Goal: Task Accomplishment & Management: Manage account settings

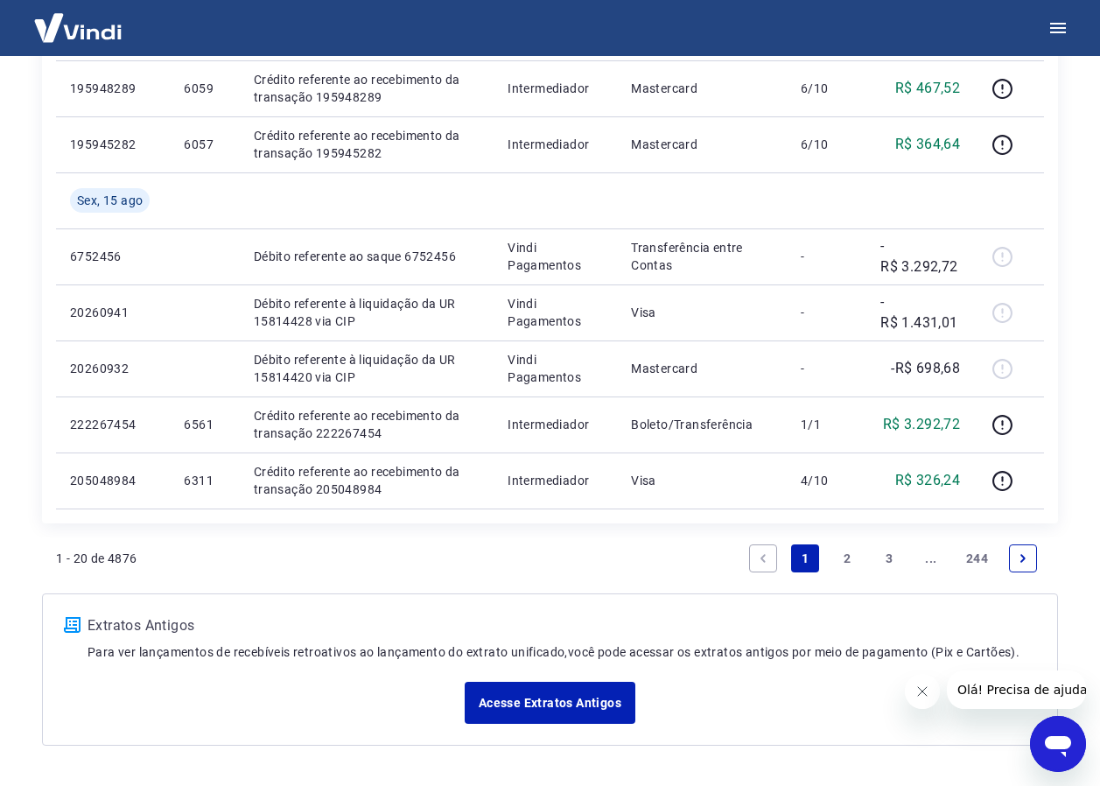
scroll to position [1248, 0]
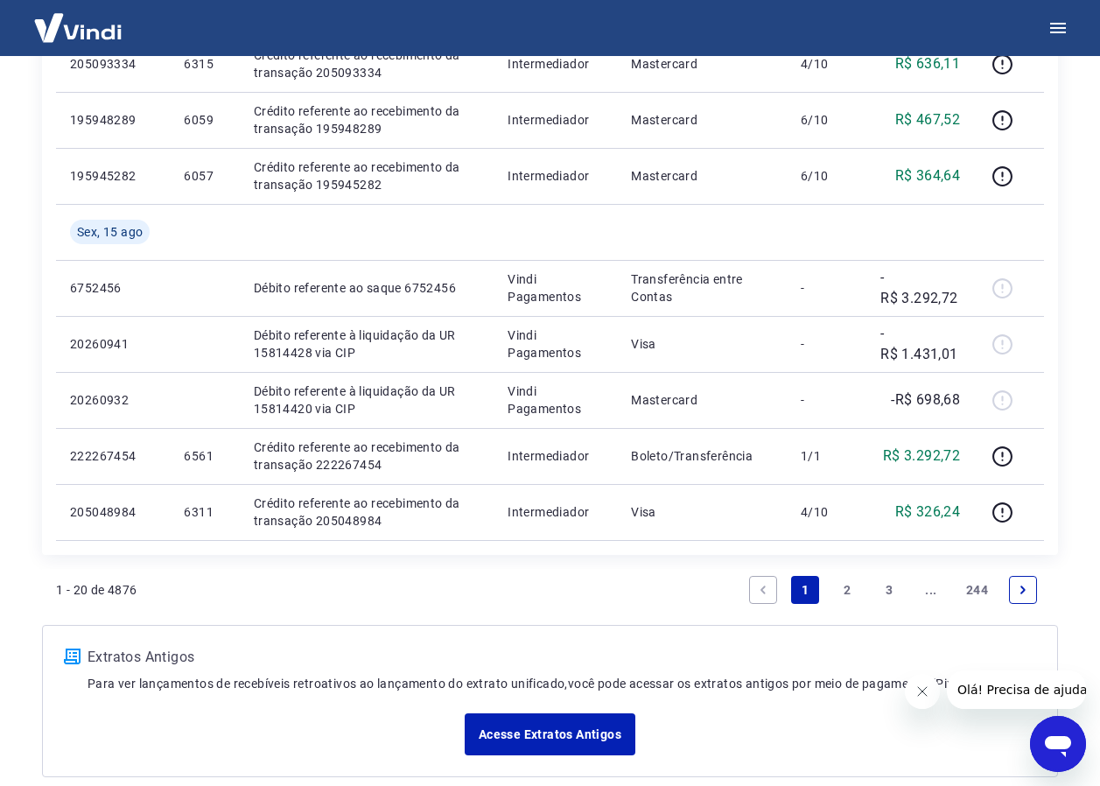
click at [847, 590] on link "2" at bounding box center [847, 590] width 28 height 28
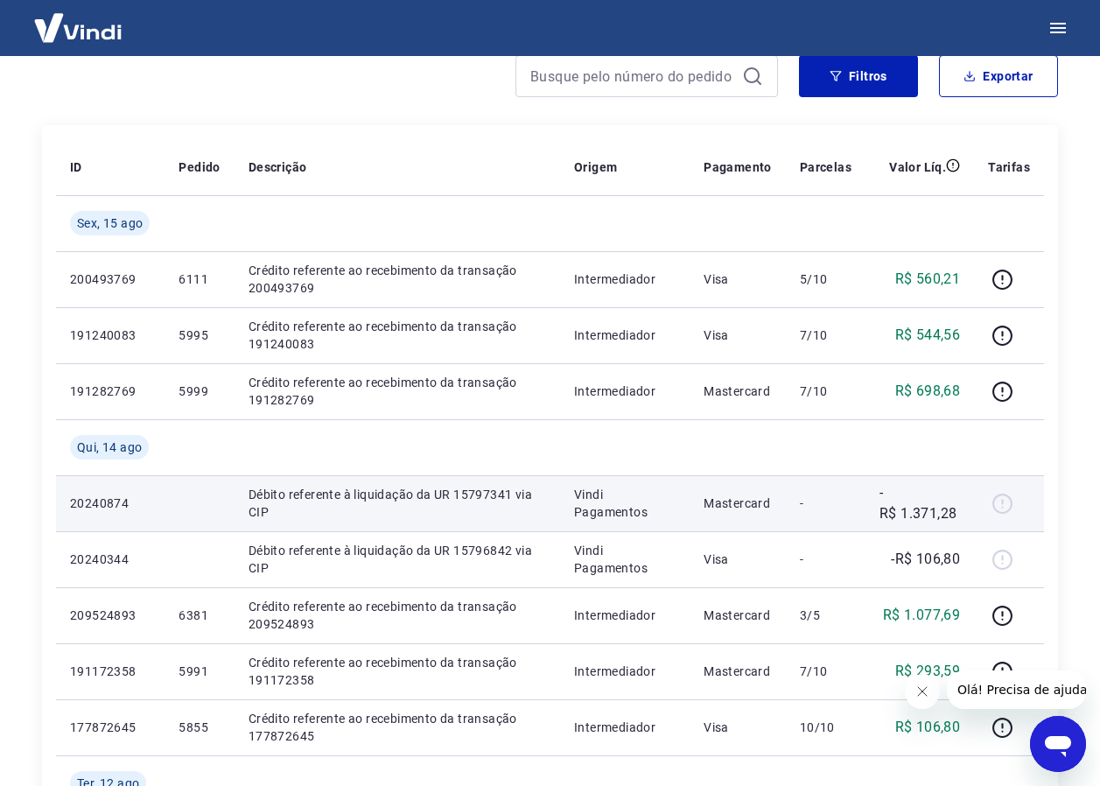
scroll to position [263, 0]
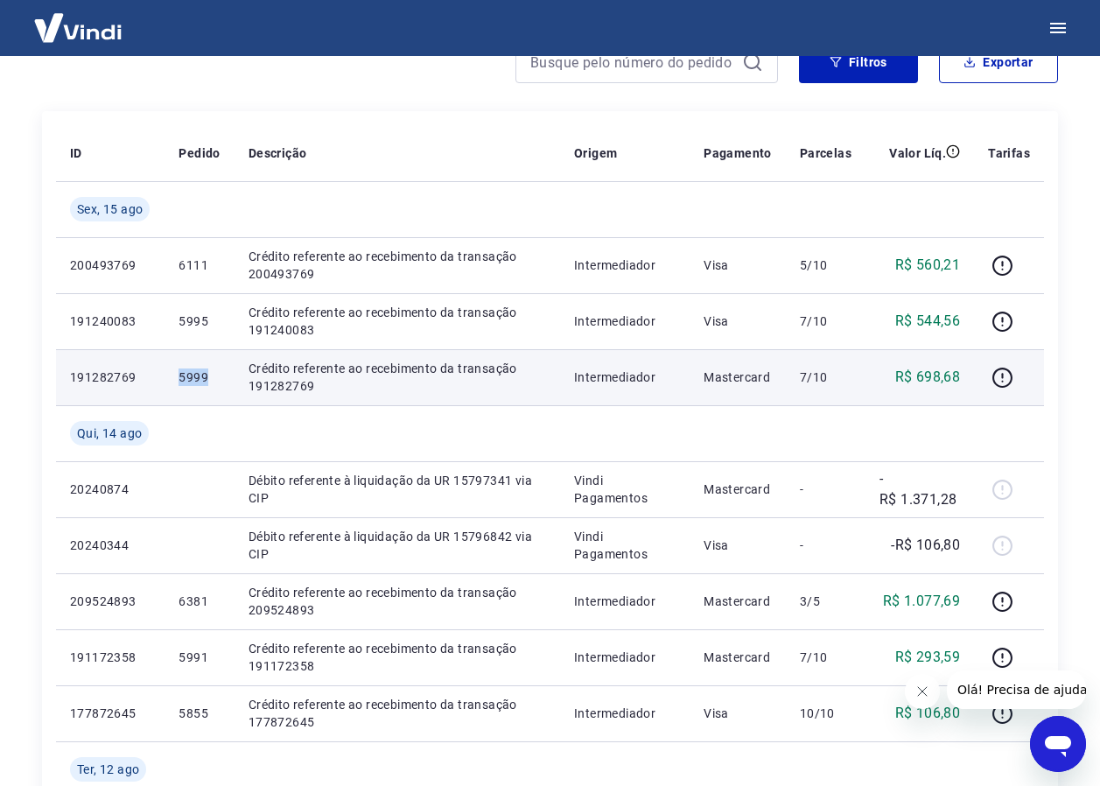
drag, startPoint x: 166, startPoint y: 371, endPoint x: 210, endPoint y: 371, distance: 43.8
click at [210, 371] on td "5999" at bounding box center [199, 377] width 69 height 56
drag, startPoint x: 210, startPoint y: 371, endPoint x: 202, endPoint y: 378, distance: 10.5
copy p "5999"
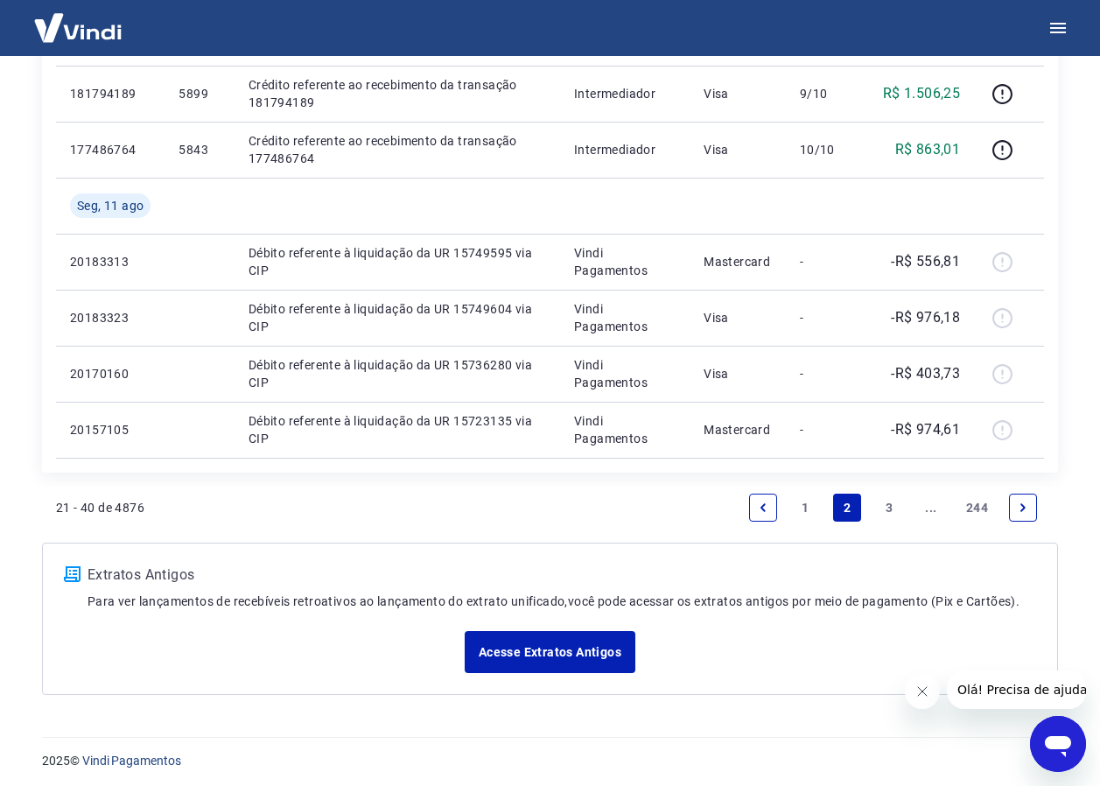
scroll to position [1336, 0]
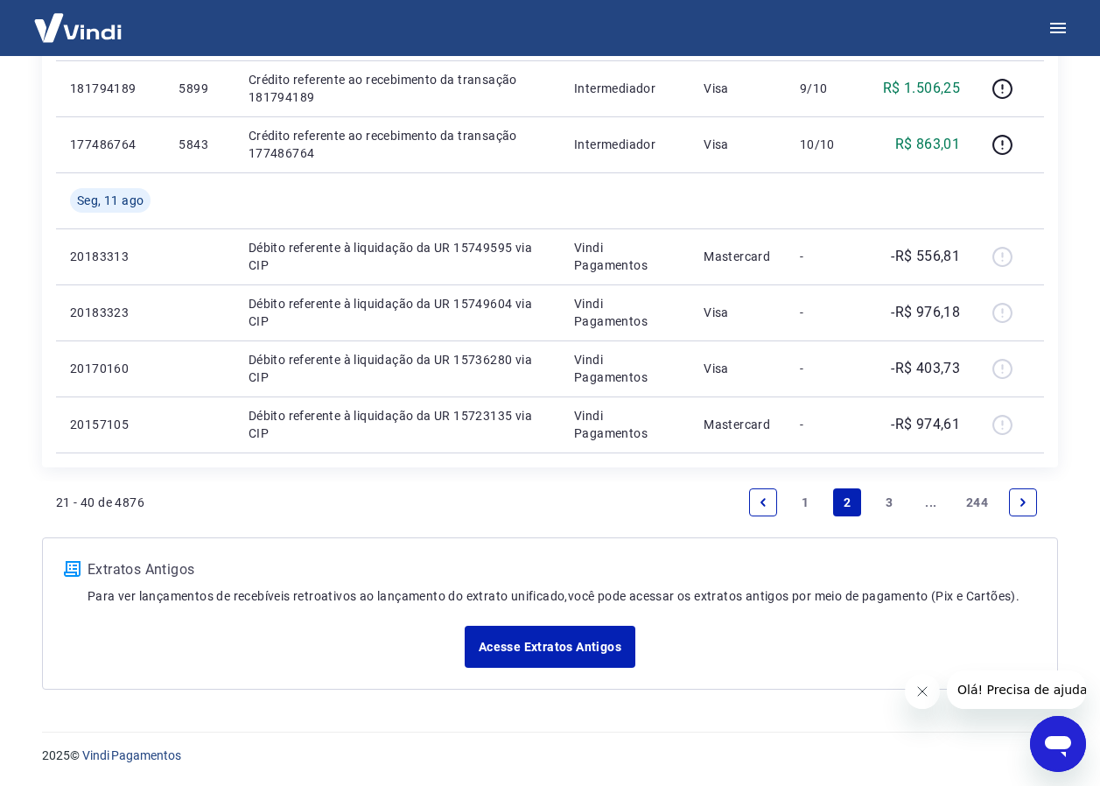
click at [801, 501] on link "1" at bounding box center [805, 502] width 28 height 28
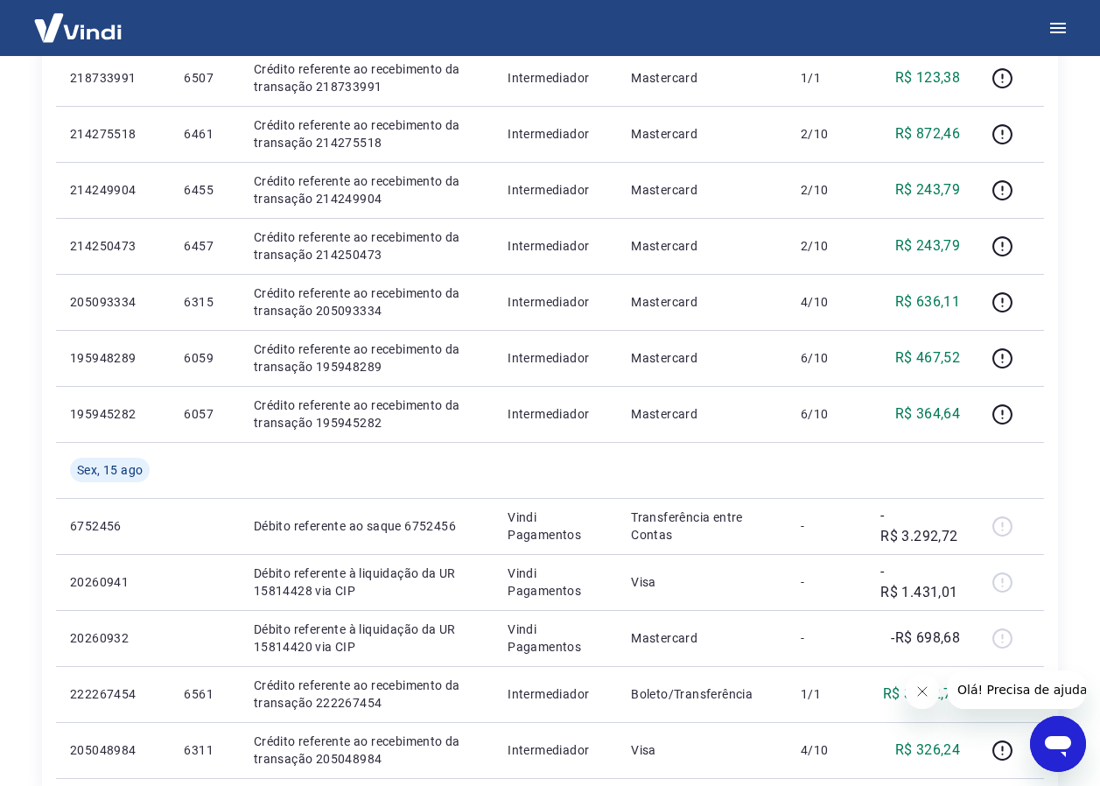
scroll to position [1050, 0]
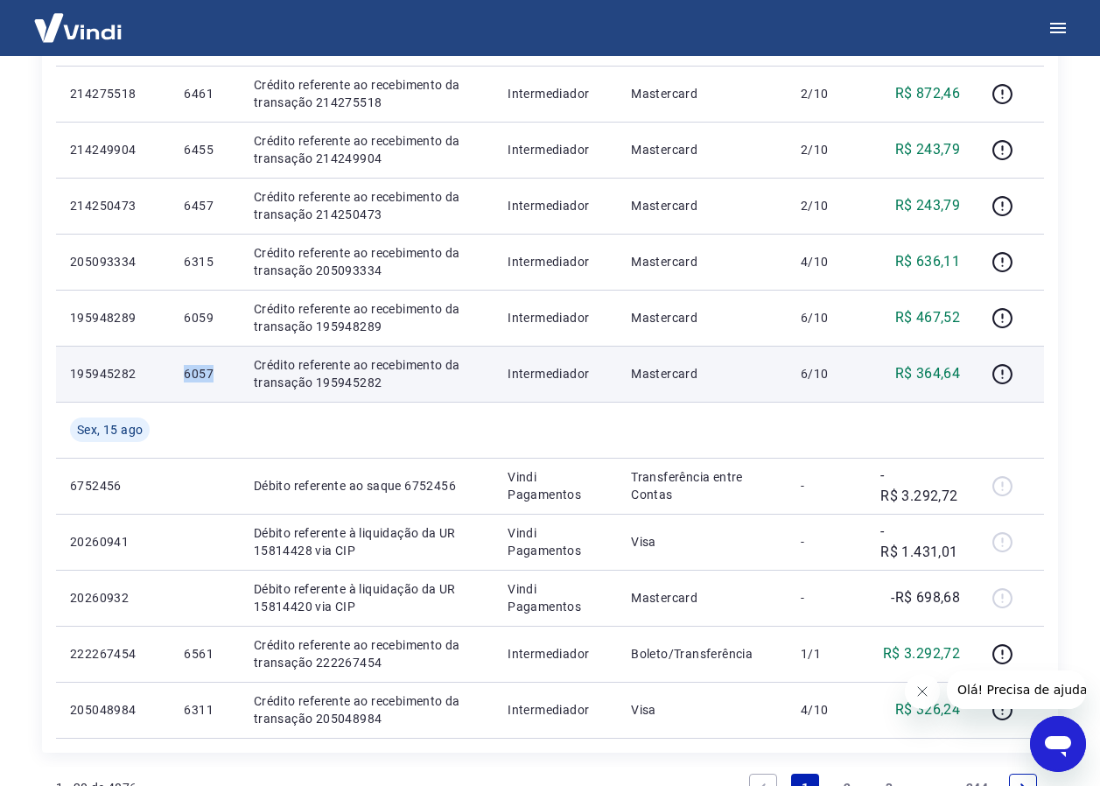
drag, startPoint x: 183, startPoint y: 375, endPoint x: 214, endPoint y: 369, distance: 31.9
click at [214, 369] on td "6057" at bounding box center [204, 374] width 69 height 56
drag, startPoint x: 214, startPoint y: 369, endPoint x: 201, endPoint y: 375, distance: 14.1
copy p "6057"
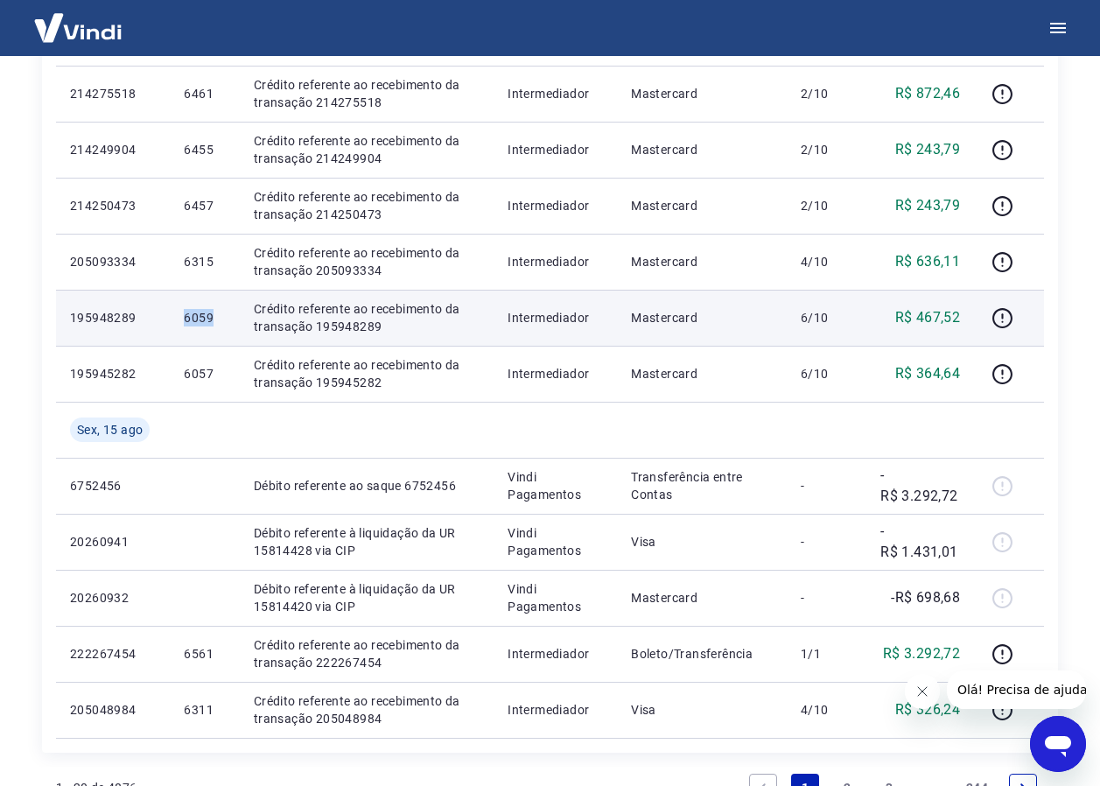
drag, startPoint x: 182, startPoint y: 322, endPoint x: 221, endPoint y: 310, distance: 40.4
click at [221, 310] on td "6059" at bounding box center [204, 318] width 69 height 56
drag, startPoint x: 221, startPoint y: 310, endPoint x: 196, endPoint y: 316, distance: 25.3
copy p "6059"
click at [995, 313] on icon "button" at bounding box center [1003, 318] width 20 height 20
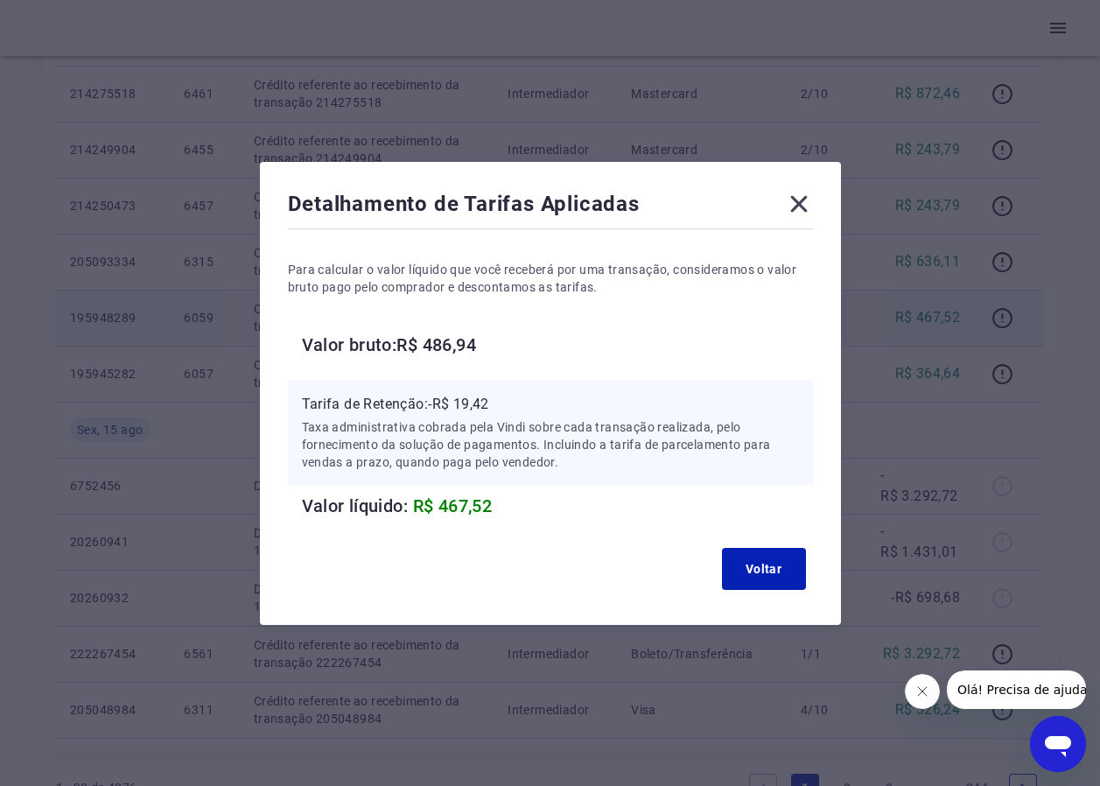
click at [807, 200] on icon at bounding box center [798, 203] width 17 height 17
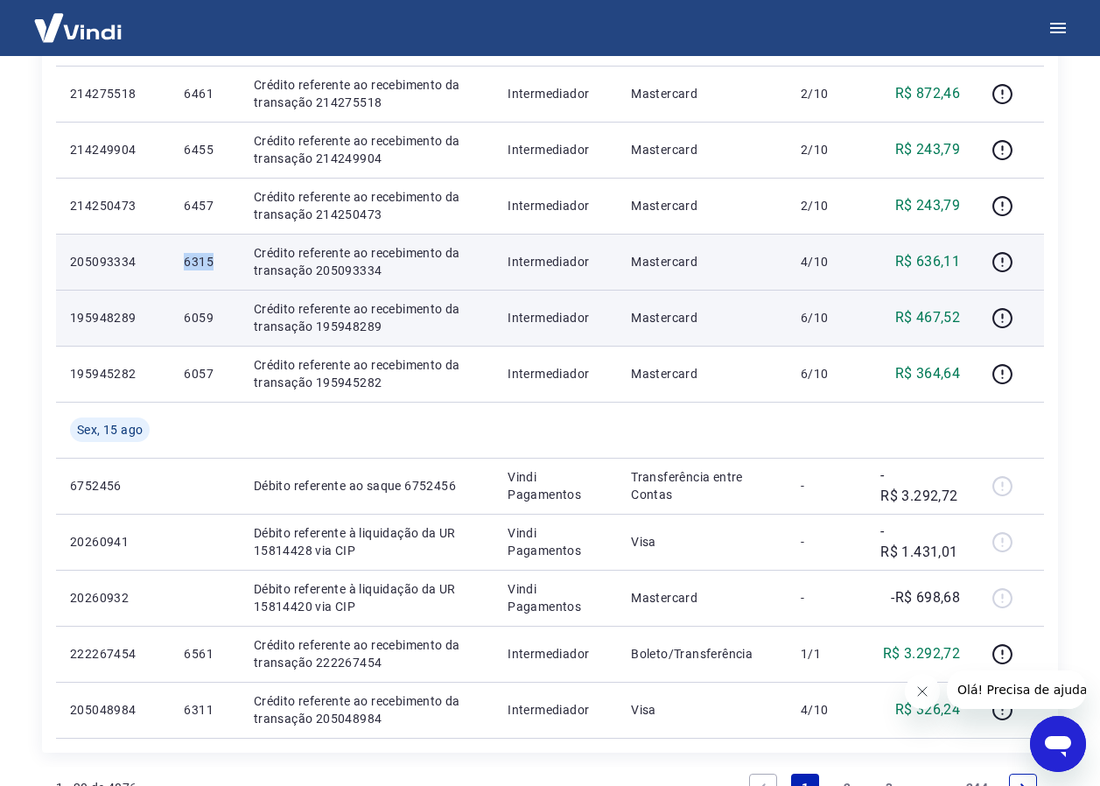
drag, startPoint x: 179, startPoint y: 262, endPoint x: 217, endPoint y: 256, distance: 38.0
click at [217, 256] on td "6315" at bounding box center [204, 262] width 69 height 56
drag, startPoint x: 217, startPoint y: 256, endPoint x: 199, endPoint y: 257, distance: 18.4
copy p "6315"
drag, startPoint x: 199, startPoint y: 257, endPoint x: 242, endPoint y: 263, distance: 44.2
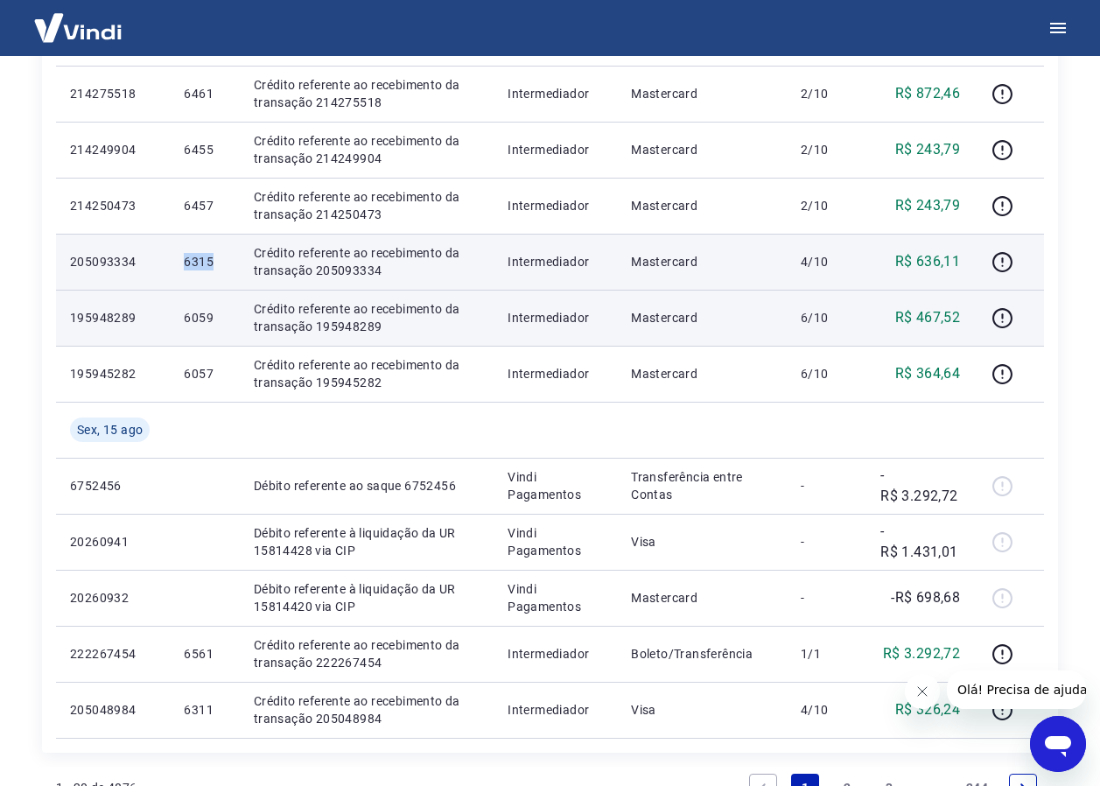
click at [242, 263] on td "Crédito referente ao recebimento da transação 205093334" at bounding box center [367, 262] width 254 height 56
drag, startPoint x: 182, startPoint y: 259, endPoint x: 250, endPoint y: 257, distance: 68.3
click at [250, 257] on tr "205093334 6315 Crédito referente ao recebimento da transação 205093334 Intermed…" at bounding box center [550, 262] width 988 height 56
drag, startPoint x: 249, startPoint y: 257, endPoint x: 196, endPoint y: 263, distance: 53.7
copy p "6315"
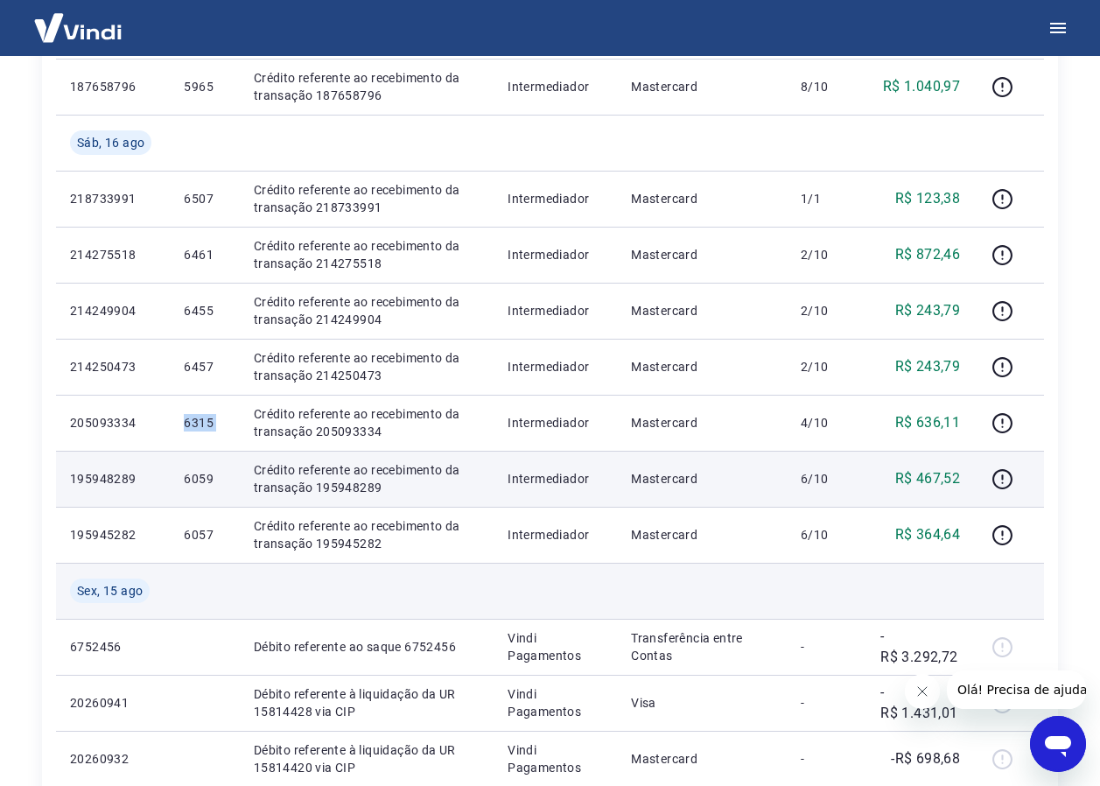
scroll to position [788, 0]
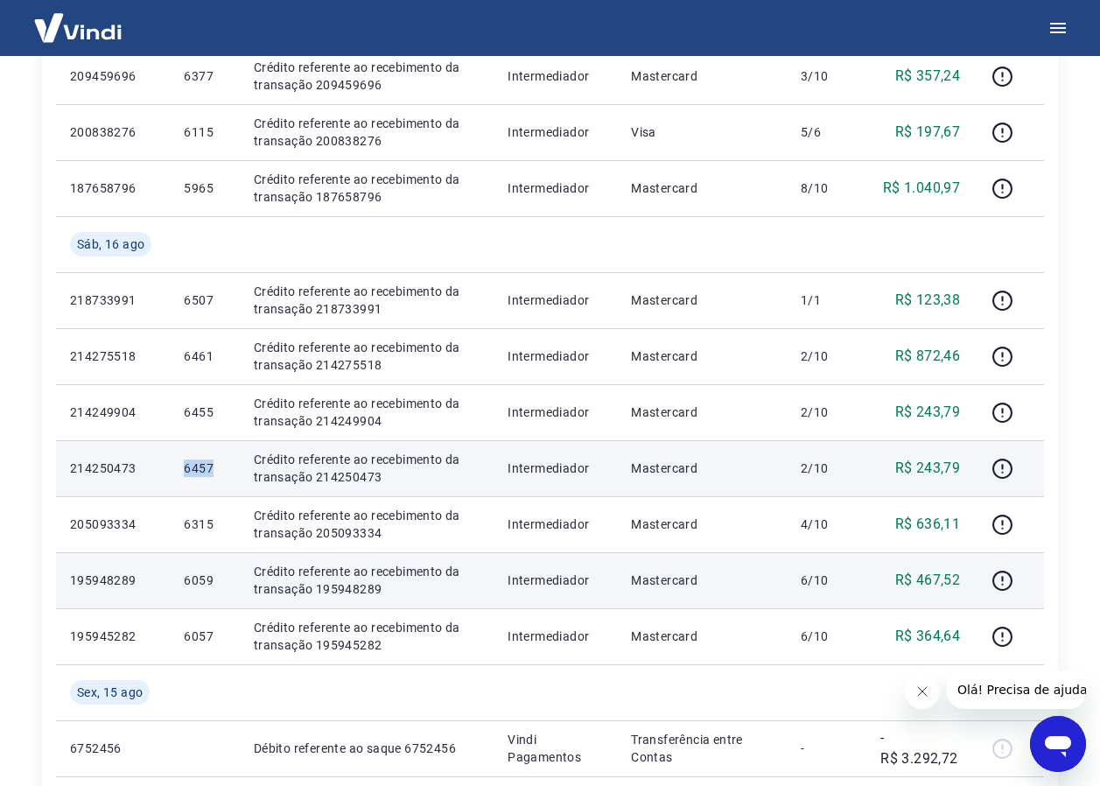
drag, startPoint x: 176, startPoint y: 474, endPoint x: 224, endPoint y: 477, distance: 48.3
click at [224, 477] on td "6457" at bounding box center [204, 468] width 69 height 56
drag, startPoint x: 224, startPoint y: 477, endPoint x: 199, endPoint y: 469, distance: 26.6
copy p "6457"
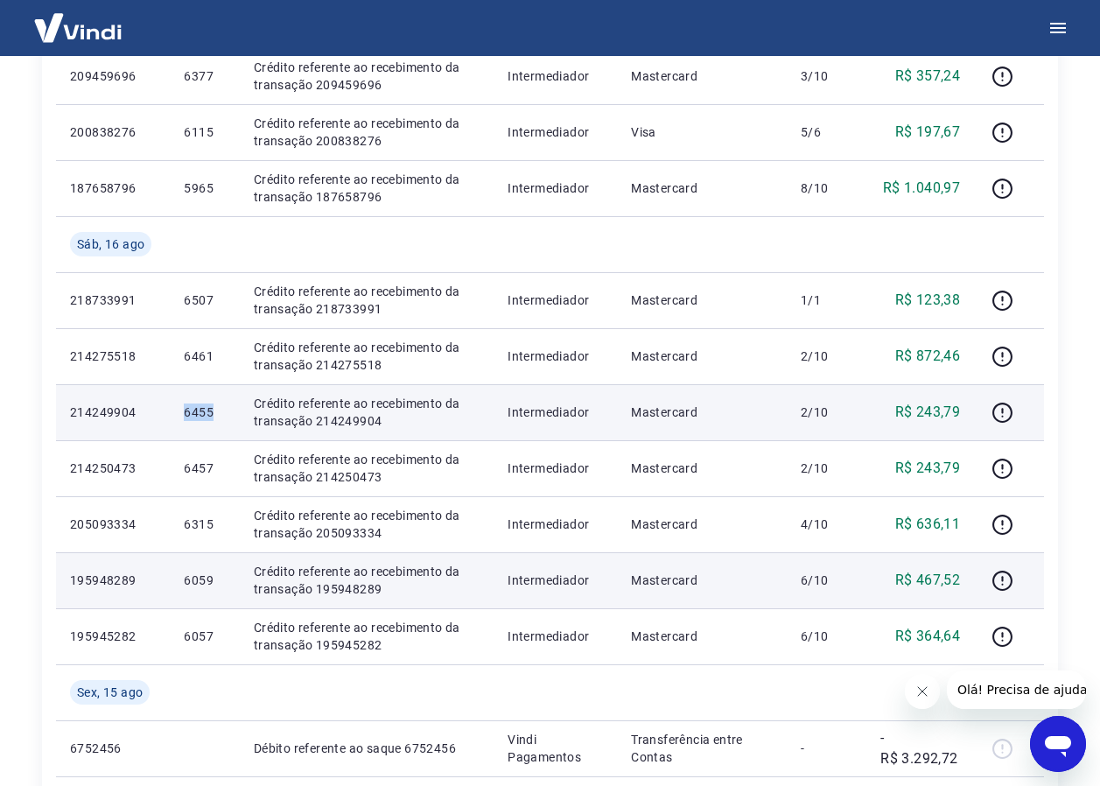
drag, startPoint x: 180, startPoint y: 420, endPoint x: 217, endPoint y: 412, distance: 37.6
click at [217, 412] on td "6455" at bounding box center [204, 412] width 69 height 56
drag, startPoint x: 217, startPoint y: 412, endPoint x: 201, endPoint y: 412, distance: 15.8
copy p "6455"
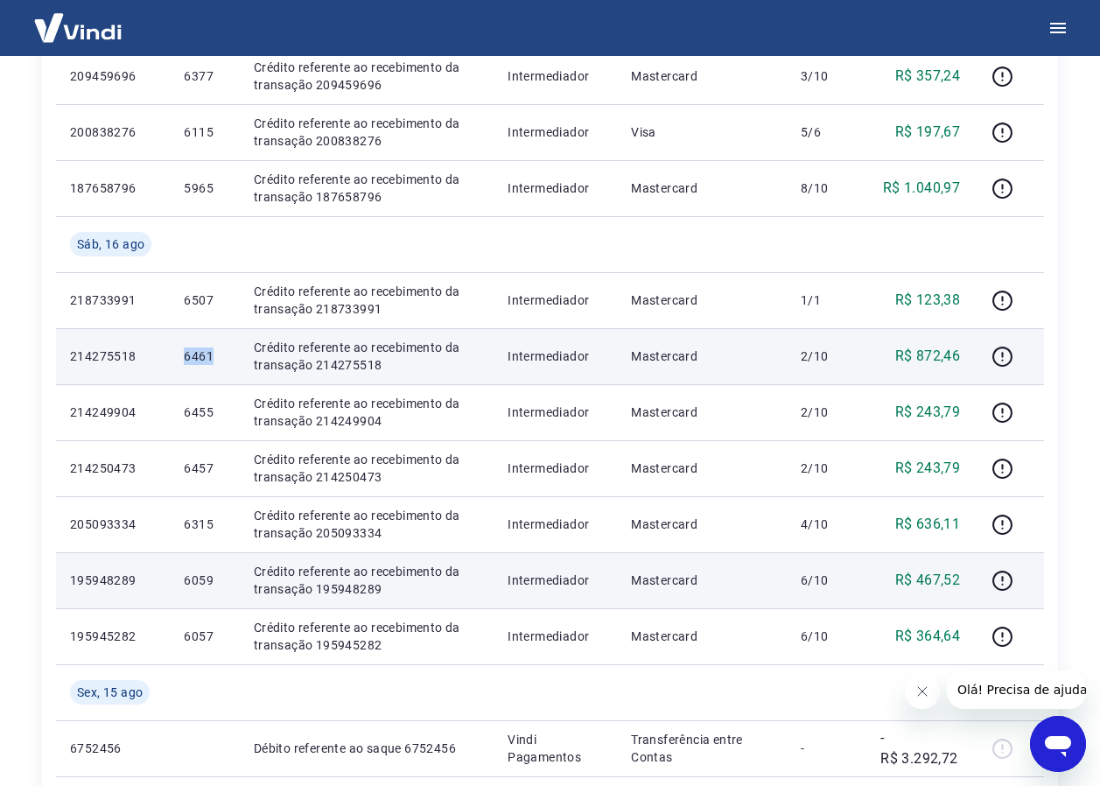
drag, startPoint x: 179, startPoint y: 357, endPoint x: 215, endPoint y: 355, distance: 35.9
click at [215, 355] on td "6461" at bounding box center [204, 356] width 69 height 56
drag, startPoint x: 215, startPoint y: 355, endPoint x: 206, endPoint y: 355, distance: 9.6
copy p "6461"
click at [1001, 354] on icon "button" at bounding box center [1003, 357] width 22 height 22
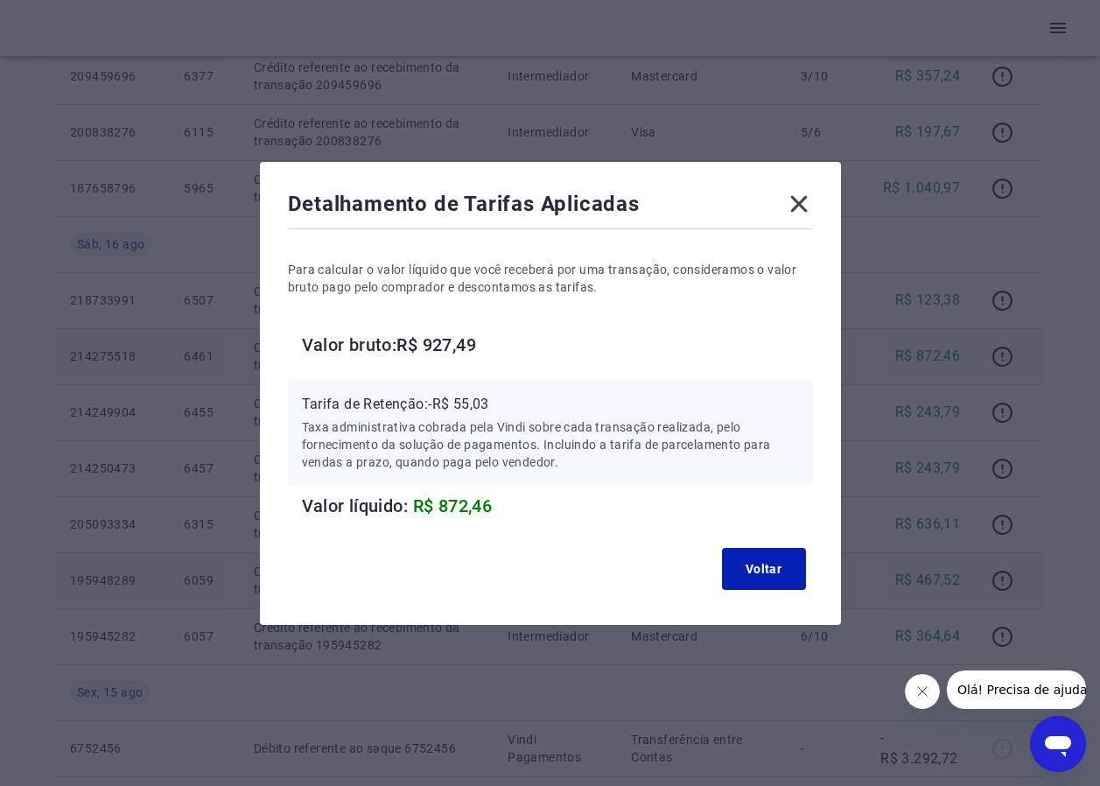
click at [811, 203] on icon at bounding box center [799, 204] width 28 height 28
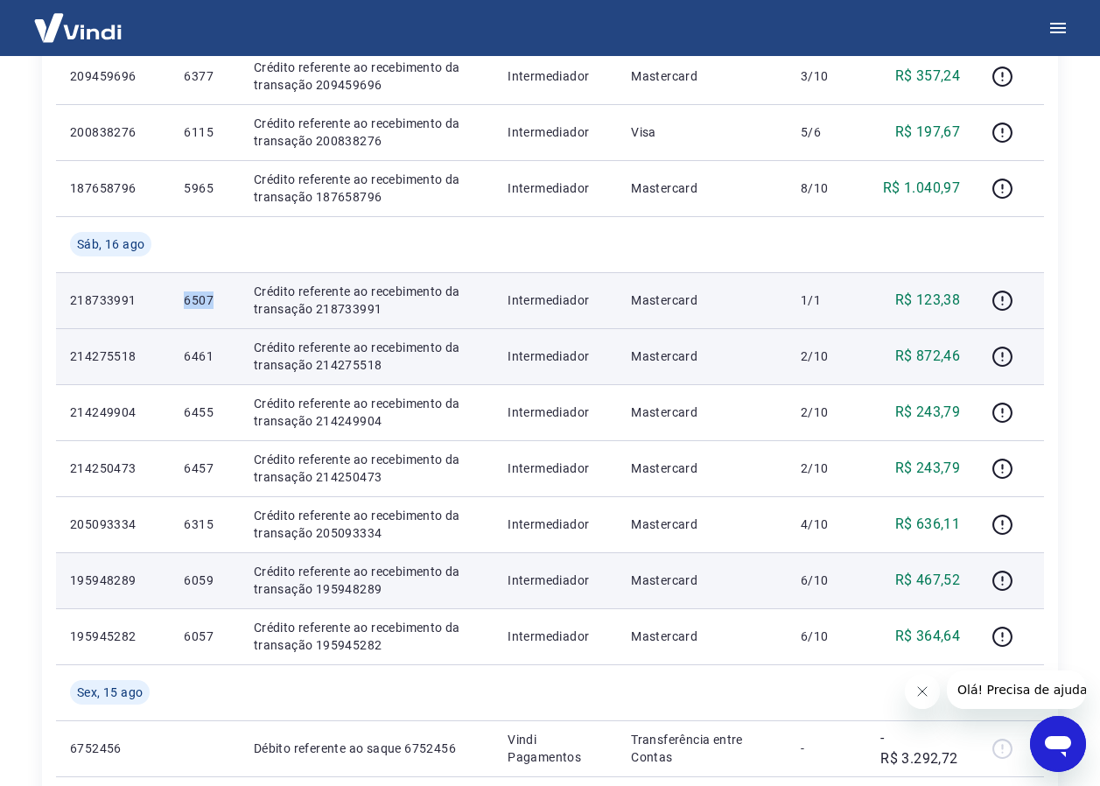
drag, startPoint x: 164, startPoint y: 305, endPoint x: 214, endPoint y: 310, distance: 51.0
click at [214, 310] on tr "218733991 6507 Crédito referente ao recebimento da transação 218733991 Intermed…" at bounding box center [550, 300] width 988 height 56
drag, startPoint x: 214, startPoint y: 310, endPoint x: 195, endPoint y: 298, distance: 22.8
copy tr "6507"
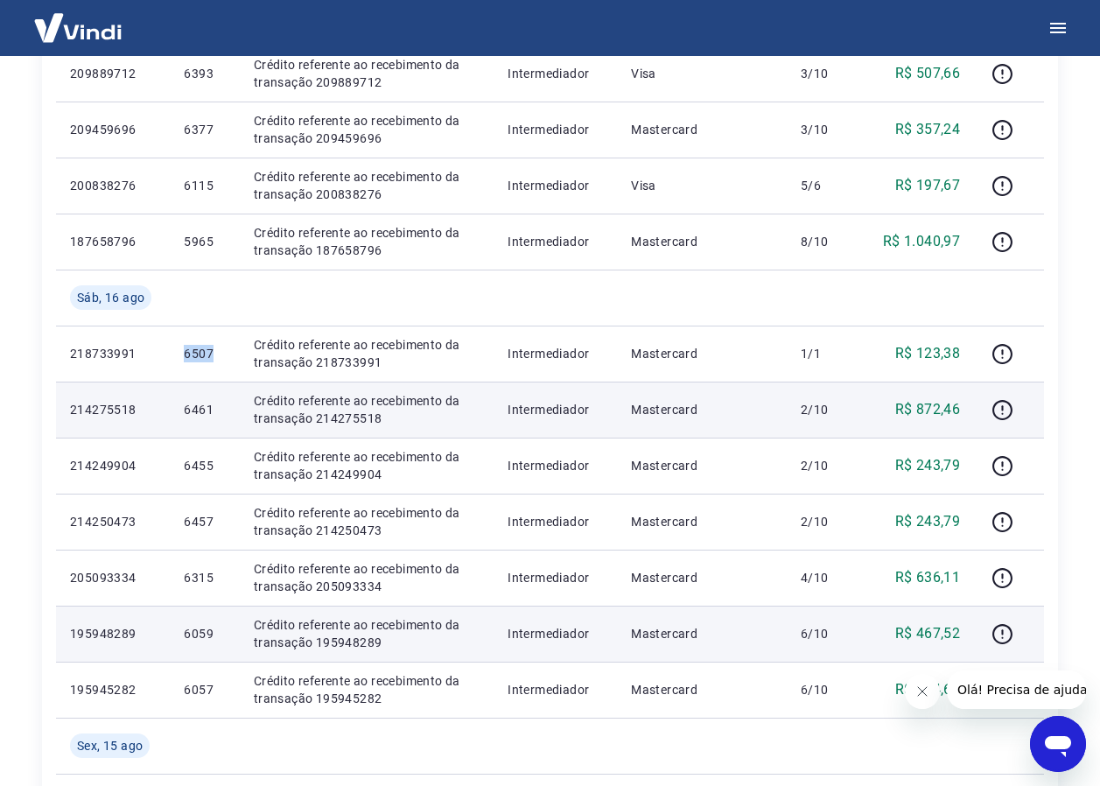
scroll to position [525, 0]
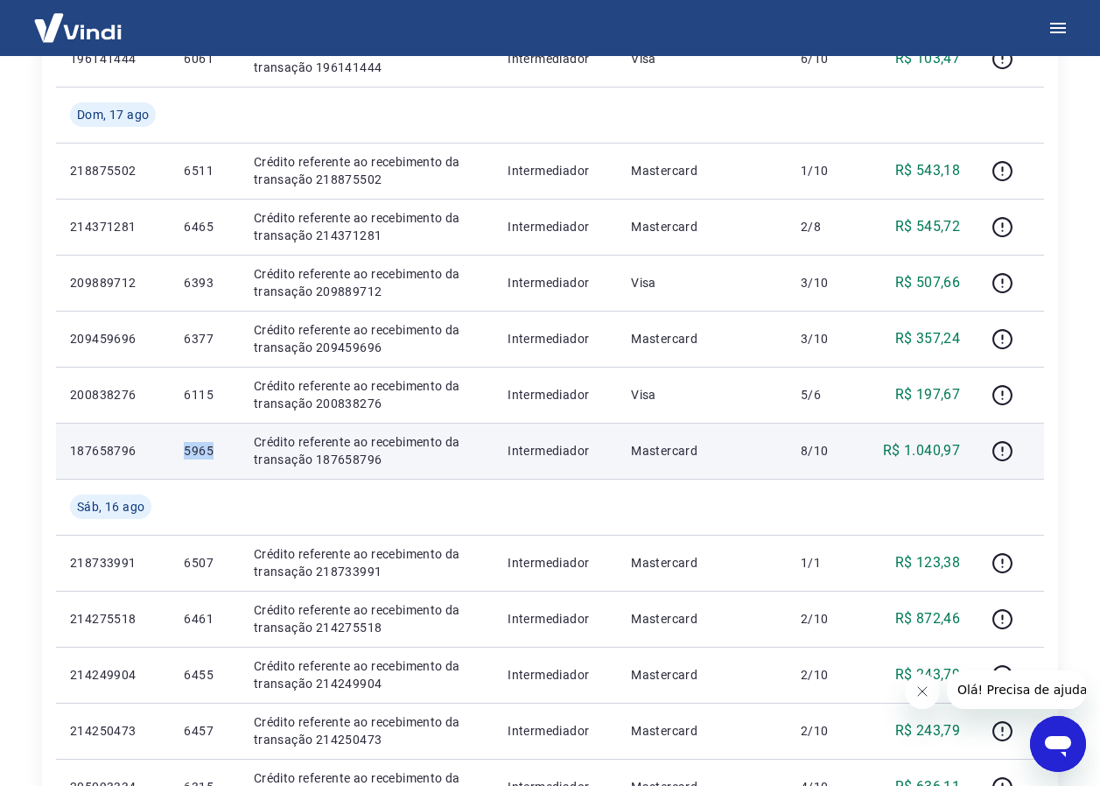
drag, startPoint x: 183, startPoint y: 445, endPoint x: 216, endPoint y: 450, distance: 33.7
click at [216, 450] on td "5965" at bounding box center [204, 451] width 69 height 56
drag, startPoint x: 216, startPoint y: 450, endPoint x: 195, endPoint y: 446, distance: 21.5
copy p "5965"
click at [1000, 453] on icon "button" at bounding box center [1003, 451] width 22 height 22
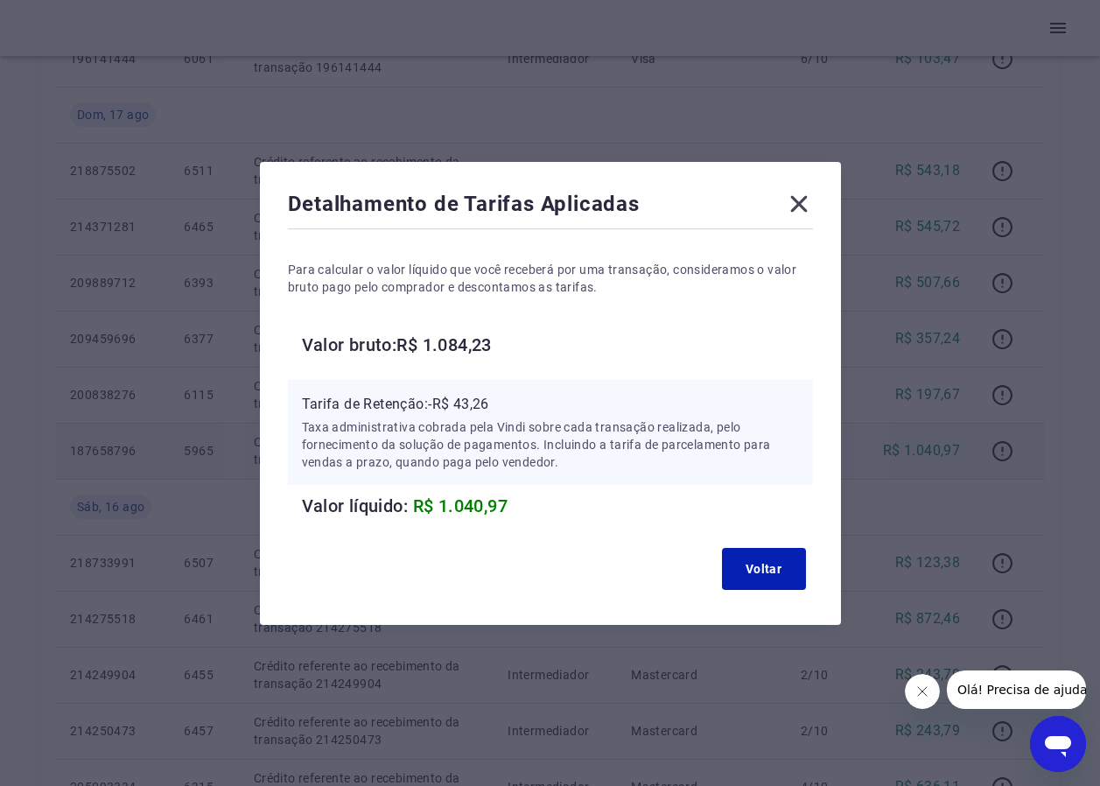
click at [806, 201] on icon at bounding box center [798, 203] width 17 height 17
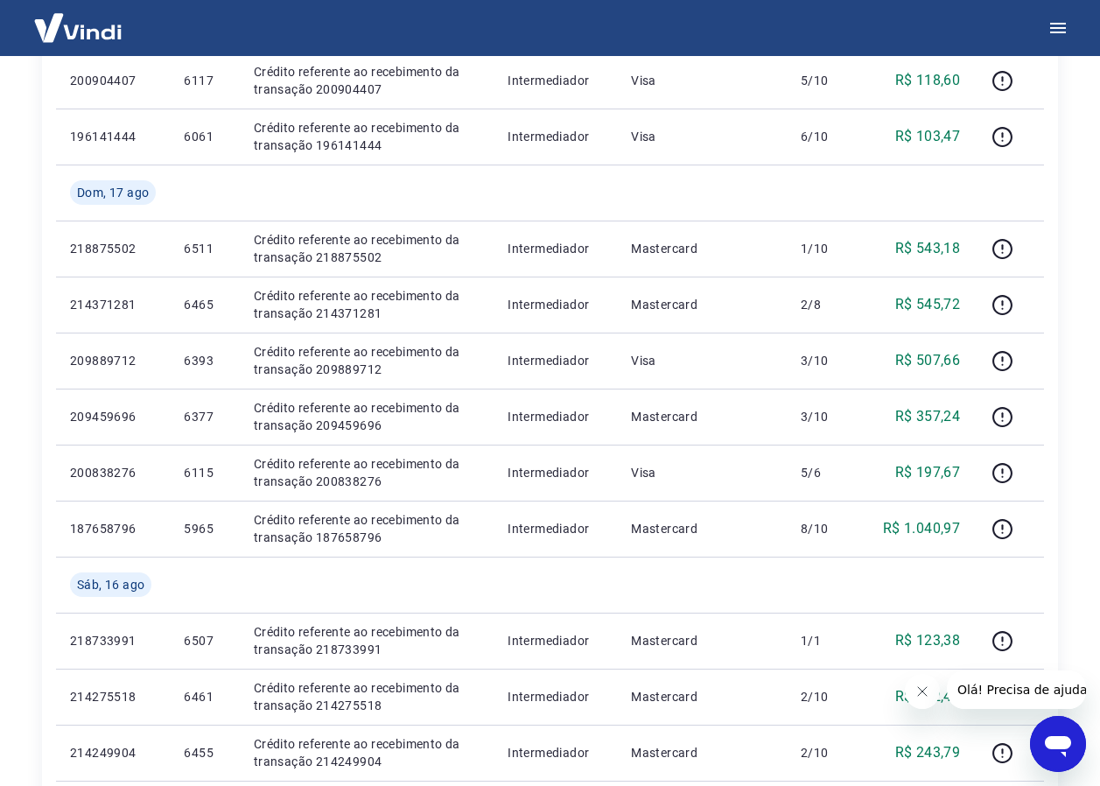
scroll to position [438, 0]
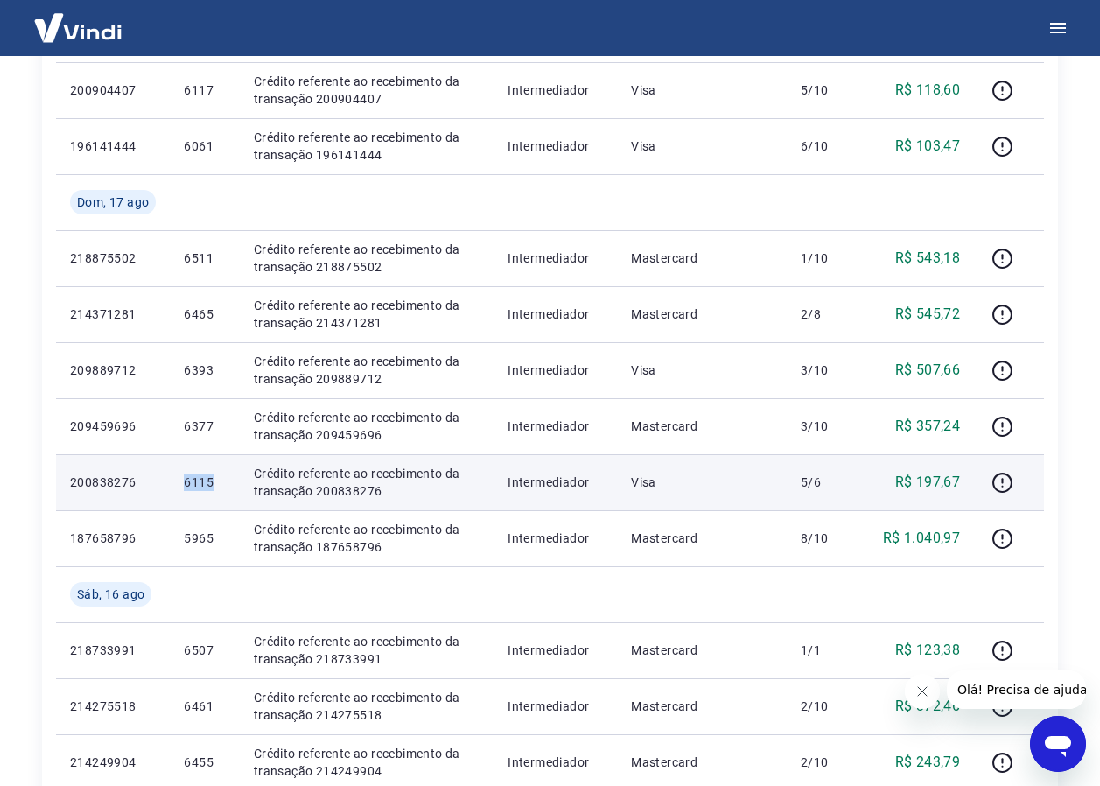
drag, startPoint x: 182, startPoint y: 478, endPoint x: 232, endPoint y: 481, distance: 50.0
click at [232, 481] on td "6115" at bounding box center [204, 482] width 69 height 56
drag, startPoint x: 232, startPoint y: 481, endPoint x: 191, endPoint y: 484, distance: 41.2
copy p "6115"
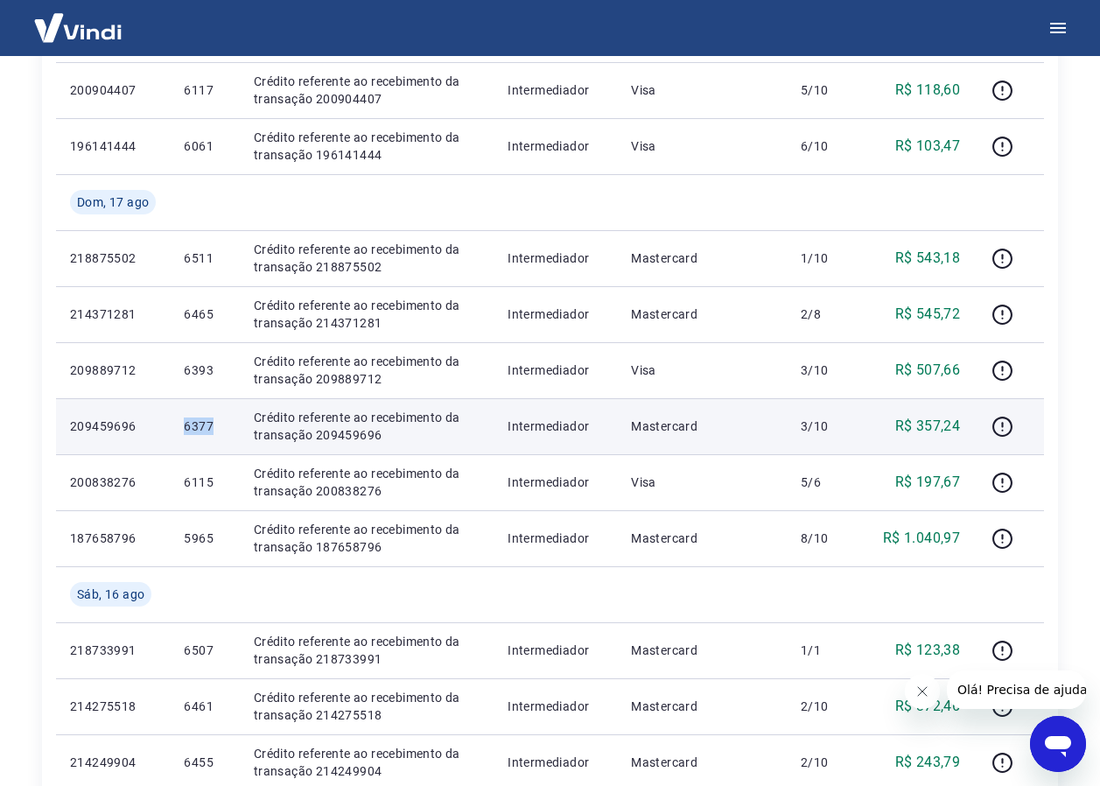
drag, startPoint x: 174, startPoint y: 421, endPoint x: 230, endPoint y: 429, distance: 56.6
click at [230, 429] on td "6377" at bounding box center [204, 426] width 69 height 56
drag, startPoint x: 230, startPoint y: 429, endPoint x: 213, endPoint y: 428, distance: 17.5
click at [213, 428] on p "6377" at bounding box center [204, 427] width 41 height 18
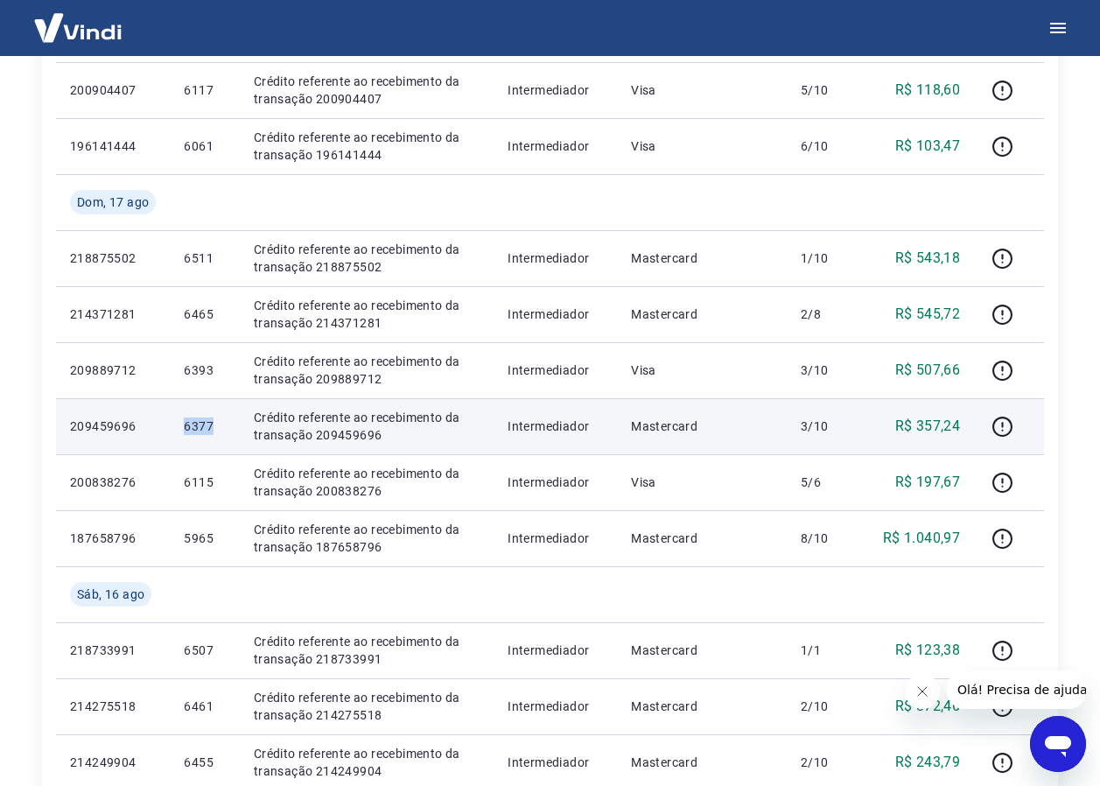
click at [213, 428] on p "6377" at bounding box center [204, 427] width 41 height 18
drag, startPoint x: 206, startPoint y: 426, endPoint x: 150, endPoint y: 425, distance: 56.0
click at [150, 425] on p "209459696" at bounding box center [113, 427] width 86 height 18
drag, startPoint x: 185, startPoint y: 433, endPoint x: 214, endPoint y: 430, distance: 30.0
click at [214, 430] on p "6377" at bounding box center [204, 427] width 41 height 18
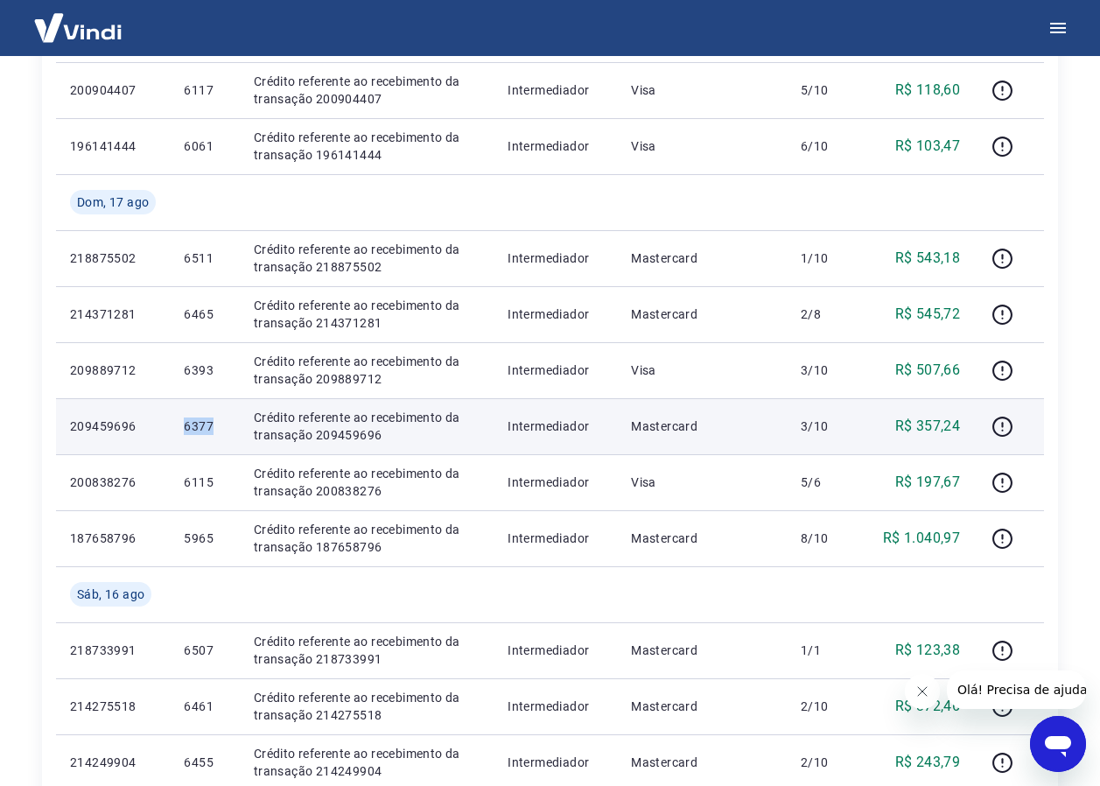
drag, startPoint x: 214, startPoint y: 430, endPoint x: 192, endPoint y: 428, distance: 22.8
copy p "6377"
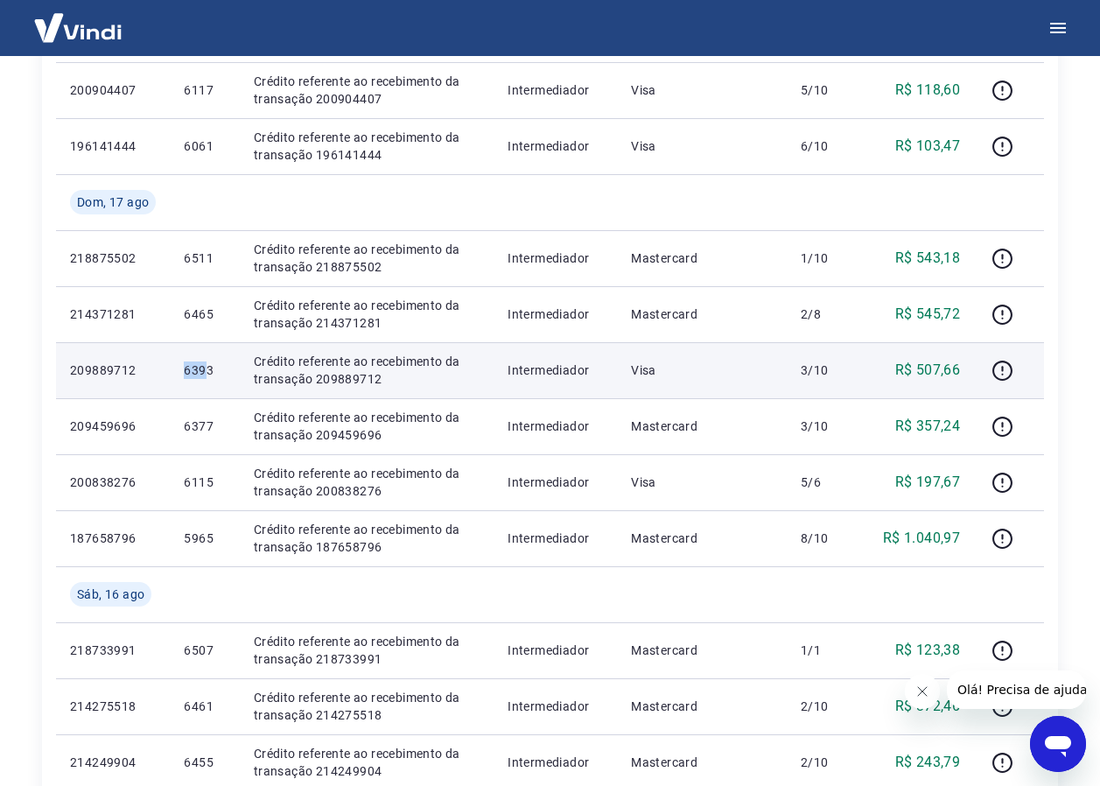
drag, startPoint x: 182, startPoint y: 368, endPoint x: 208, endPoint y: 370, distance: 26.3
click at [208, 370] on td "6393" at bounding box center [204, 370] width 69 height 56
click at [209, 368] on p "6393" at bounding box center [204, 370] width 41 height 18
drag, startPoint x: 176, startPoint y: 372, endPoint x: 225, endPoint y: 376, distance: 49.2
click at [225, 376] on td "6393" at bounding box center [204, 370] width 69 height 56
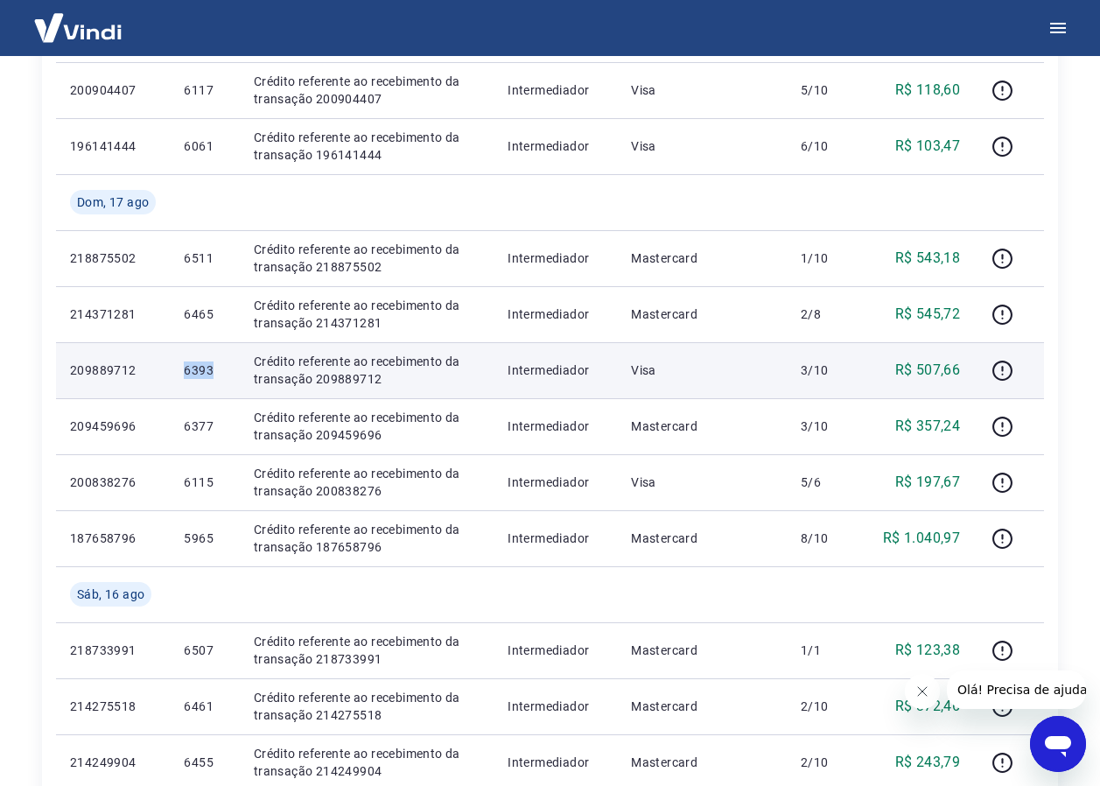
drag, startPoint x: 225, startPoint y: 376, endPoint x: 199, endPoint y: 372, distance: 26.6
copy p "6393"
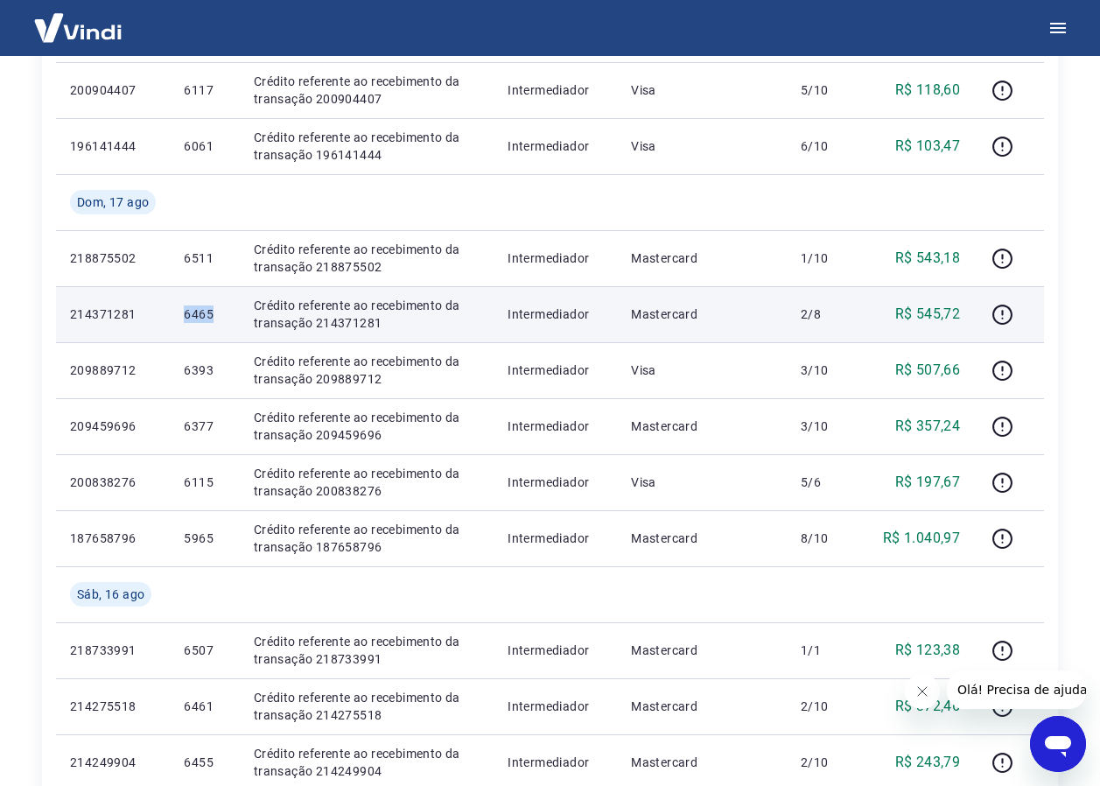
drag, startPoint x: 179, startPoint y: 312, endPoint x: 220, endPoint y: 315, distance: 40.3
click at [220, 315] on td "6465" at bounding box center [204, 314] width 69 height 56
drag, startPoint x: 220, startPoint y: 315, endPoint x: 210, endPoint y: 314, distance: 9.7
copy p "6465"
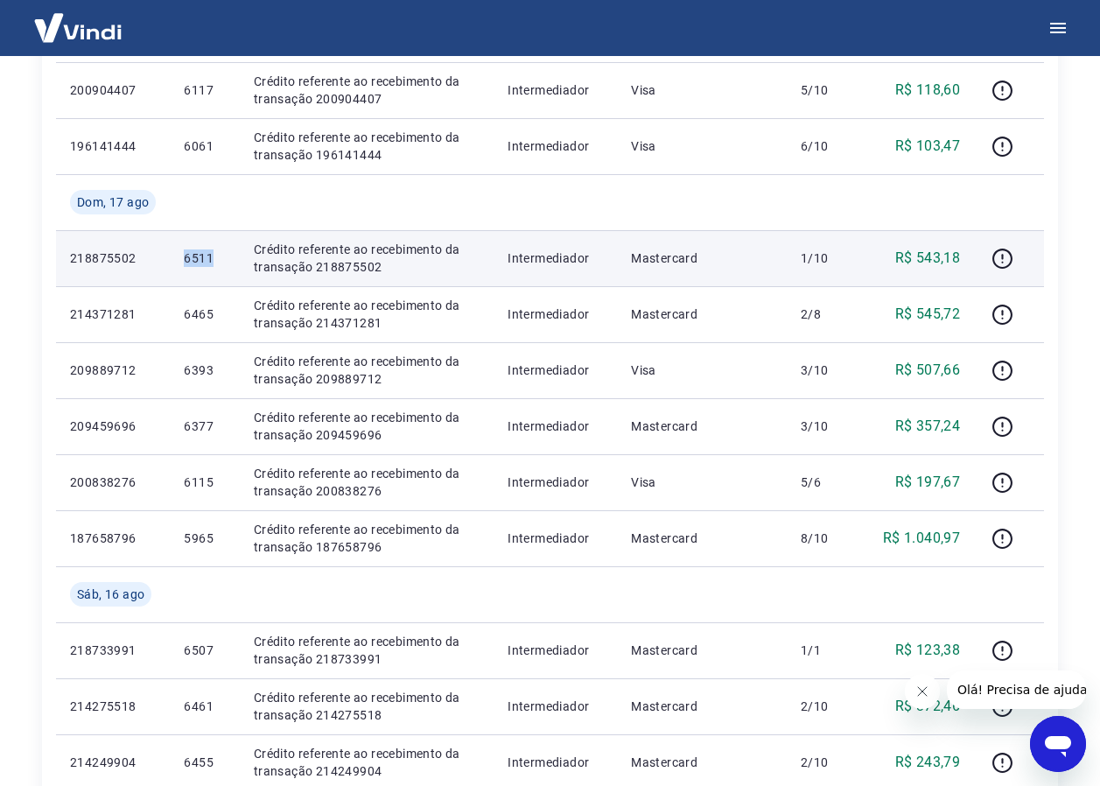
drag, startPoint x: 194, startPoint y: 264, endPoint x: 221, endPoint y: 265, distance: 27.1
click at [221, 265] on td "6511" at bounding box center [204, 258] width 69 height 56
drag, startPoint x: 221, startPoint y: 265, endPoint x: 197, endPoint y: 256, distance: 26.0
copy p "6511"
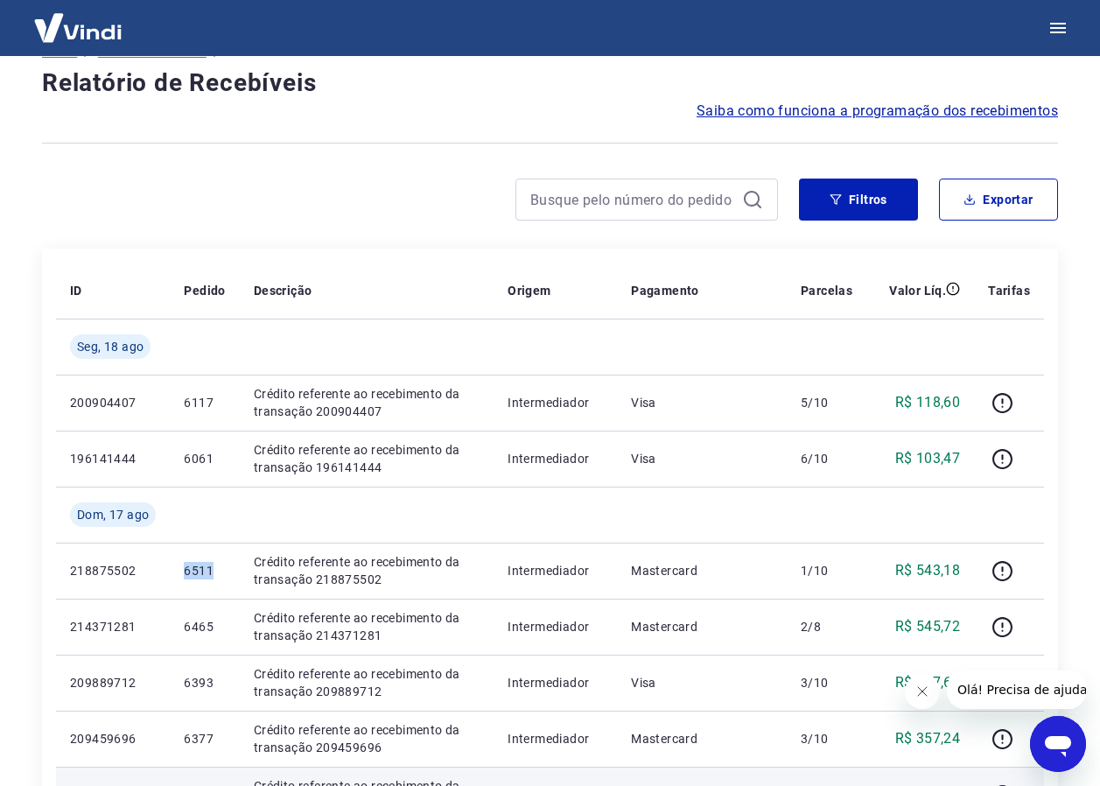
scroll to position [88, 0]
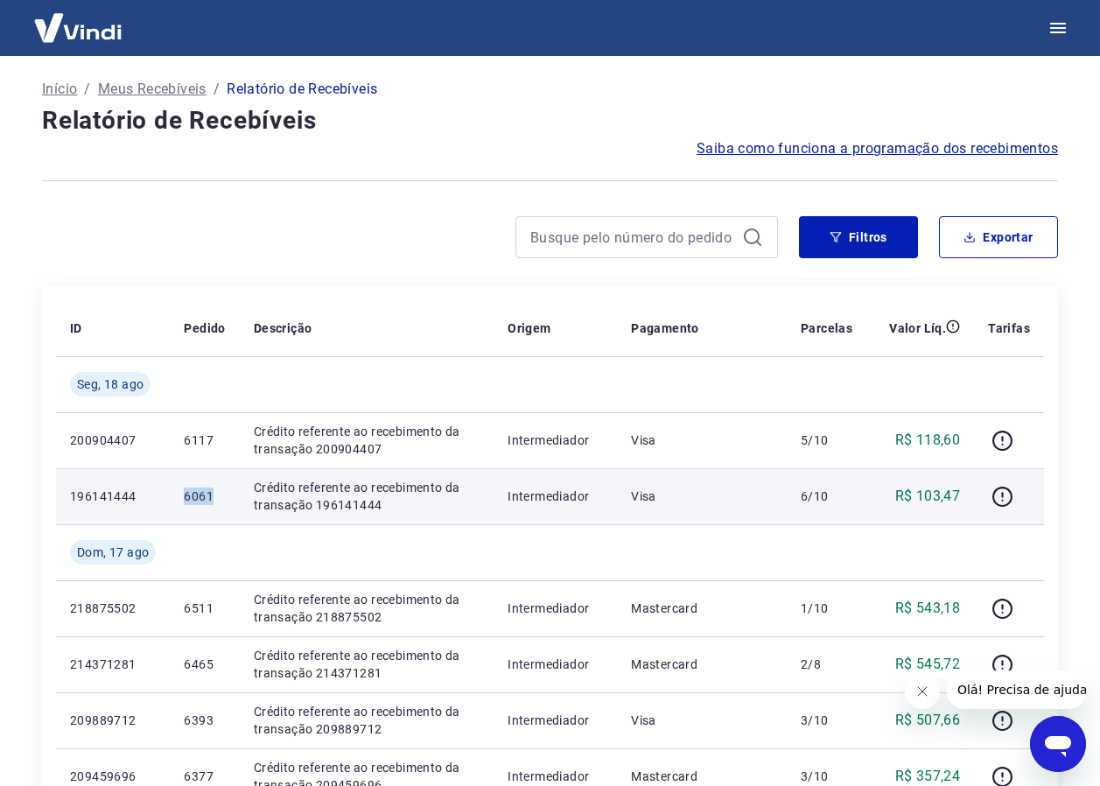
drag, startPoint x: 179, startPoint y: 504, endPoint x: 221, endPoint y: 502, distance: 42.9
click at [221, 502] on td "6061" at bounding box center [204, 496] width 69 height 56
drag, startPoint x: 221, startPoint y: 502, endPoint x: 204, endPoint y: 496, distance: 18.5
copy p "6061"
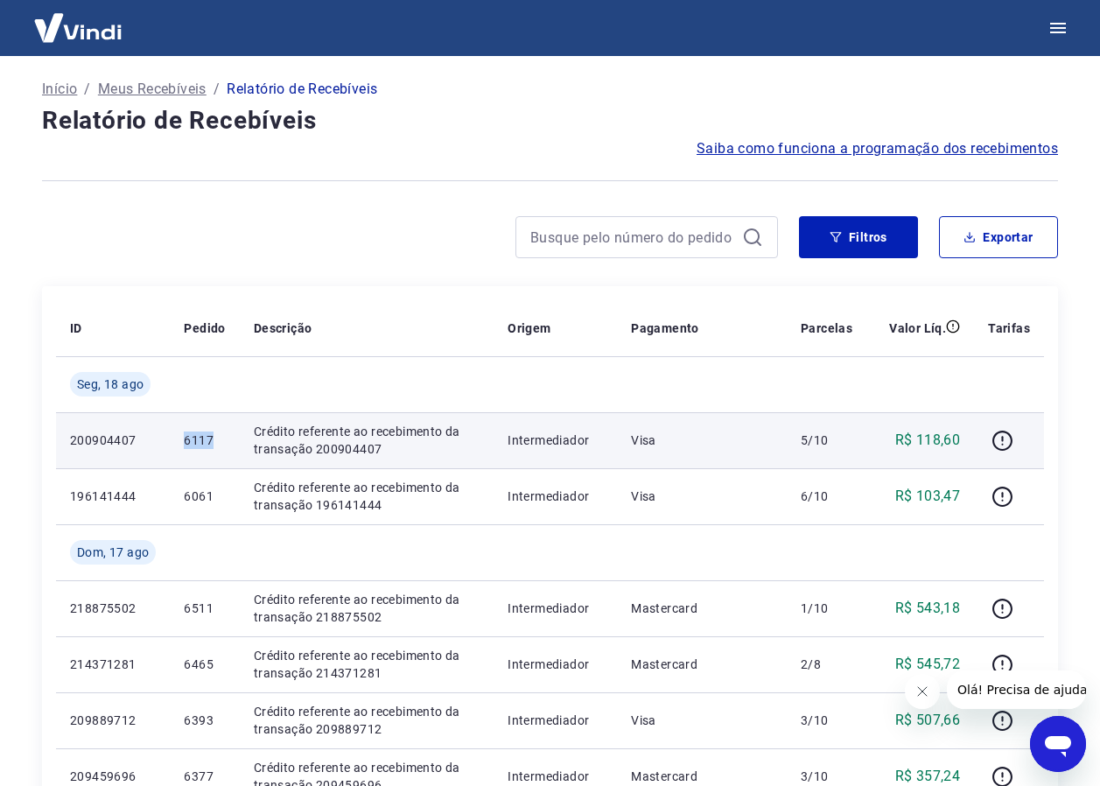
drag, startPoint x: 179, startPoint y: 440, endPoint x: 228, endPoint y: 433, distance: 49.5
click at [228, 433] on td "6117" at bounding box center [204, 440] width 69 height 56
drag, startPoint x: 228, startPoint y: 433, endPoint x: 185, endPoint y: 446, distance: 45.4
copy p "6117"
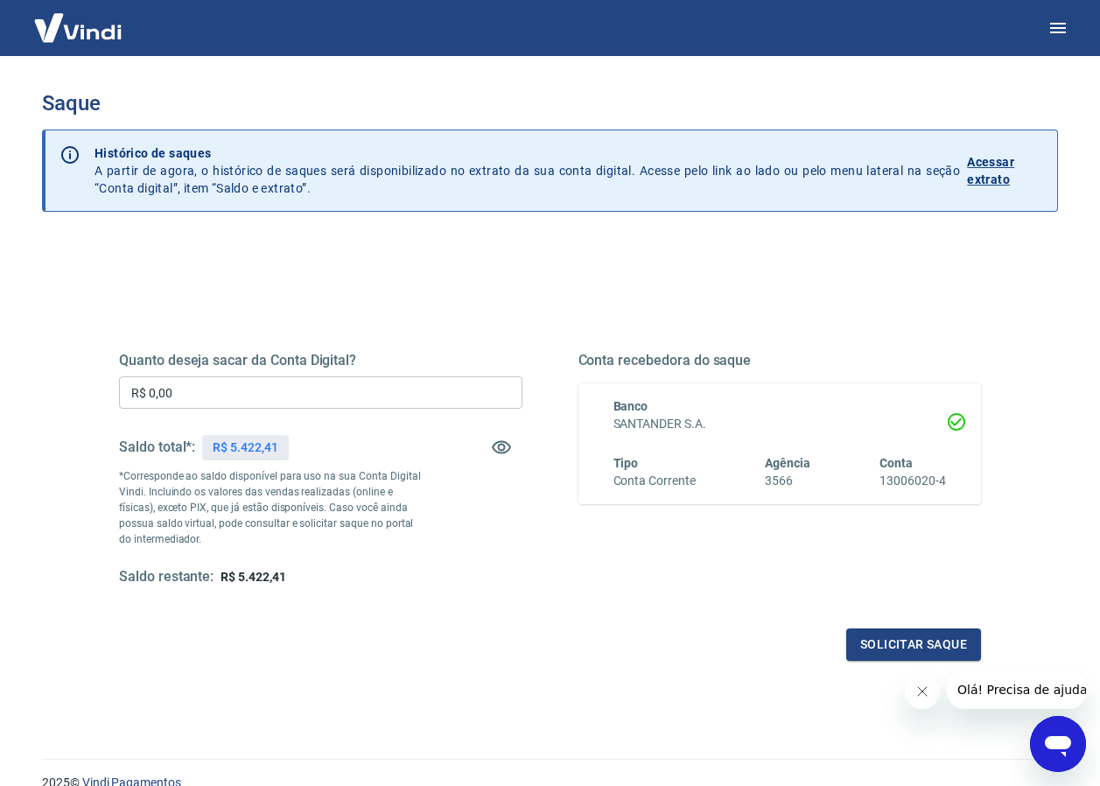
click at [263, 391] on input "R$ 0,00" at bounding box center [321, 392] width 404 height 32
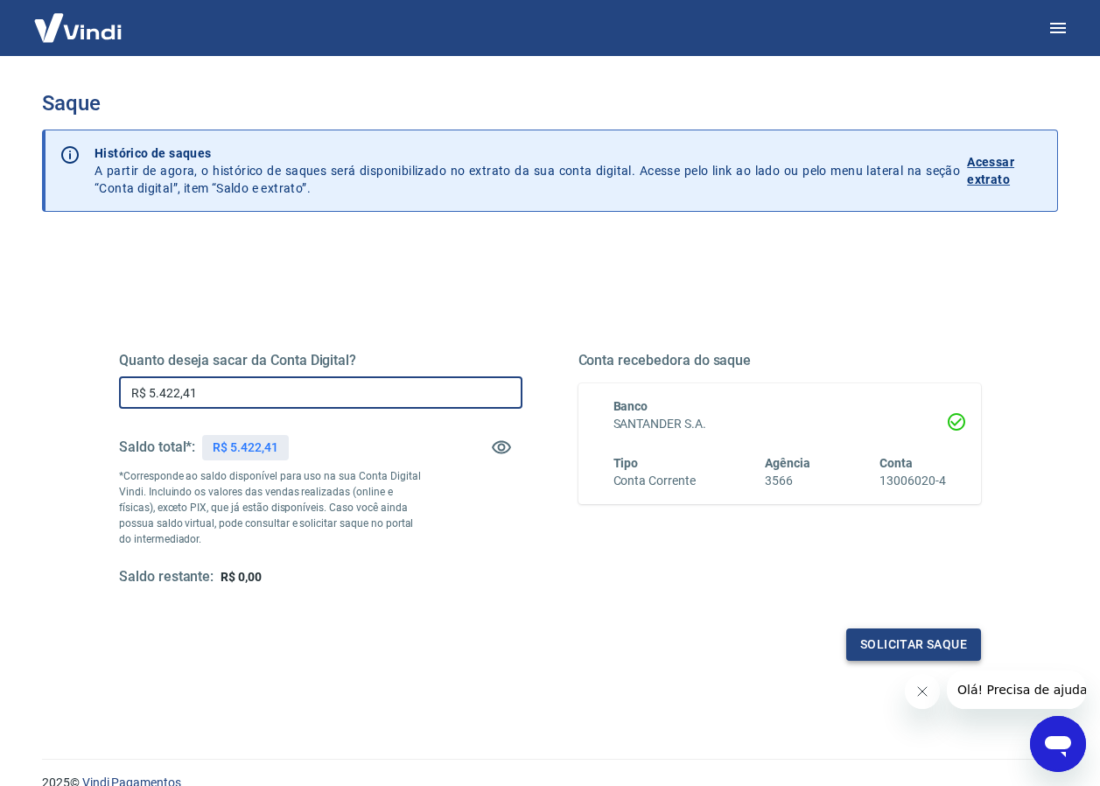
type input "R$ 5.422,41"
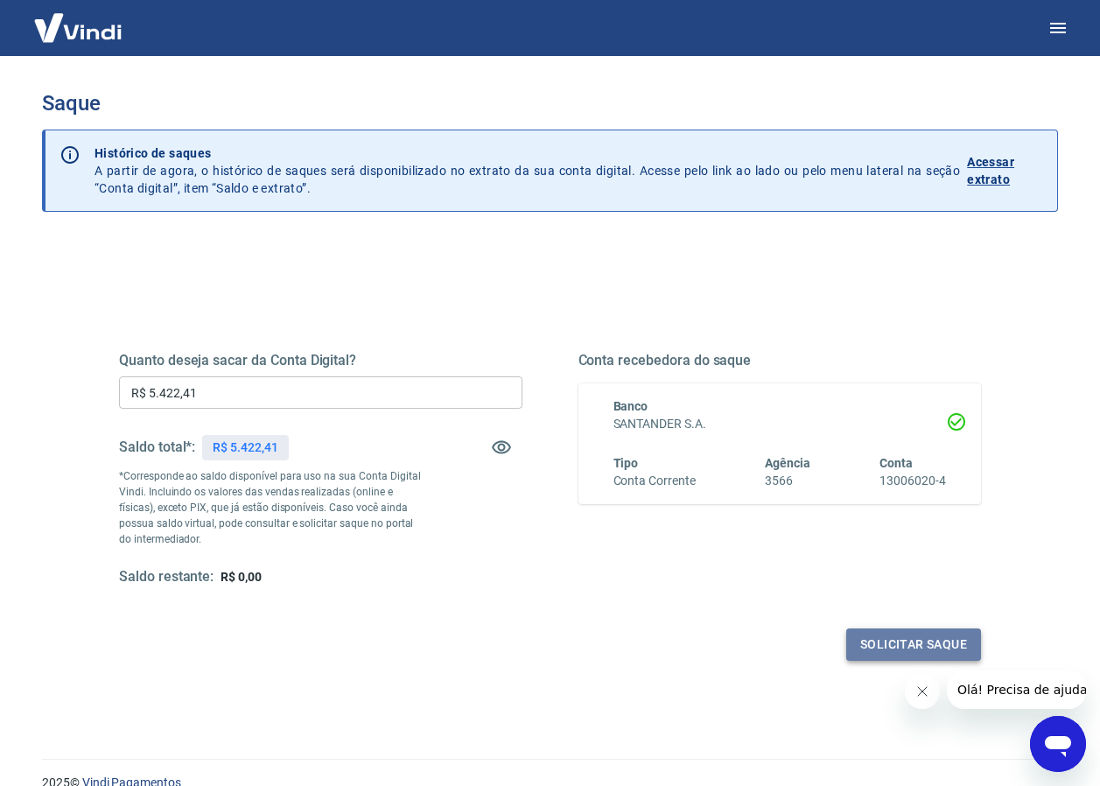
click at [902, 637] on button "Solicitar saque" at bounding box center [913, 644] width 135 height 32
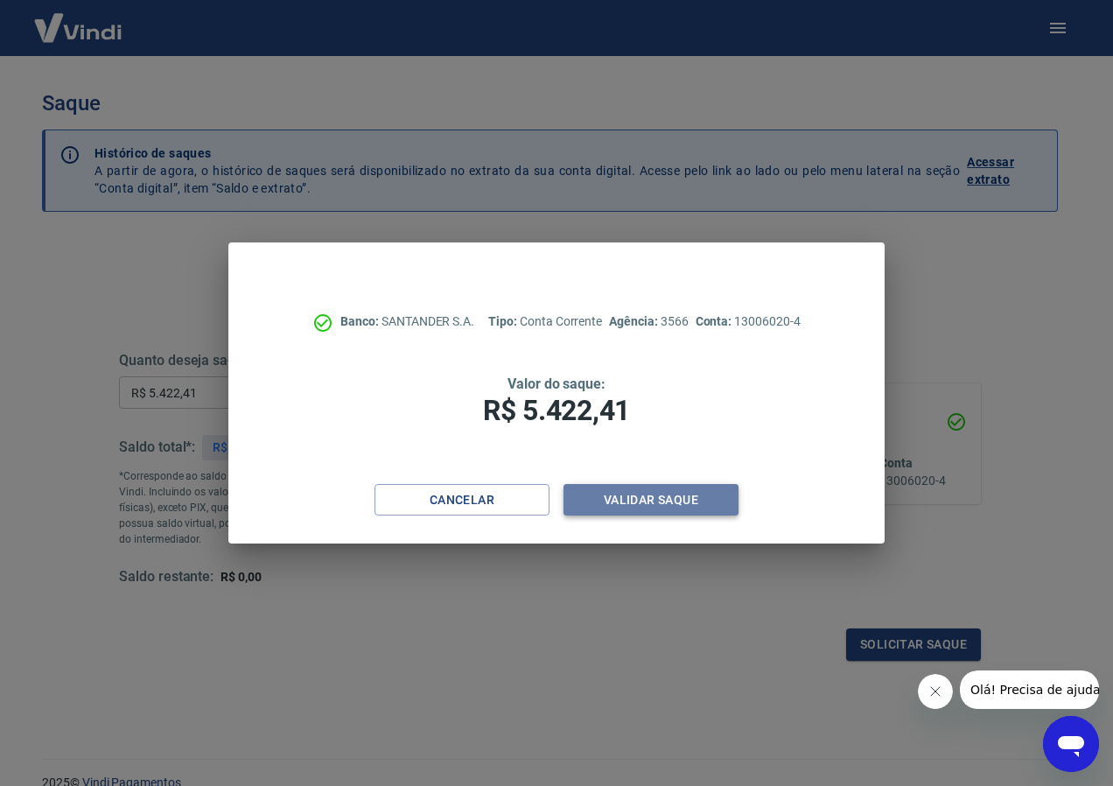
click at [641, 492] on button "Validar saque" at bounding box center [651, 500] width 175 height 32
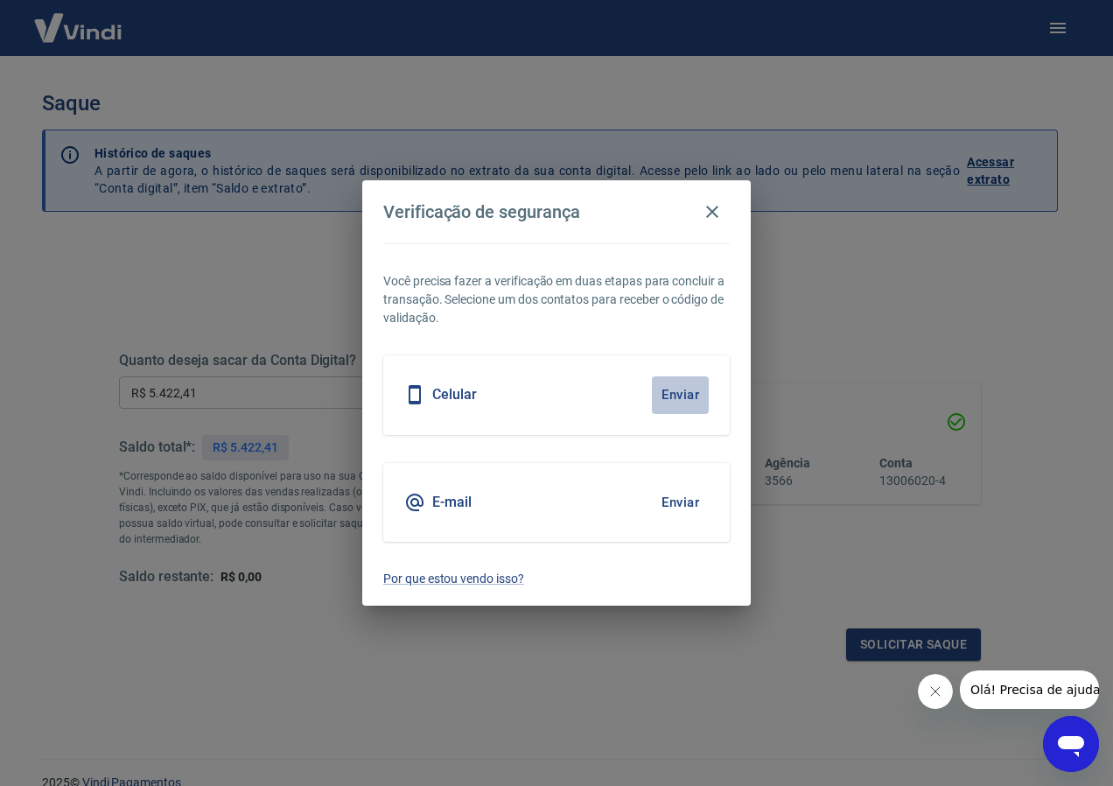
click at [677, 392] on button "Enviar" at bounding box center [680, 394] width 57 height 37
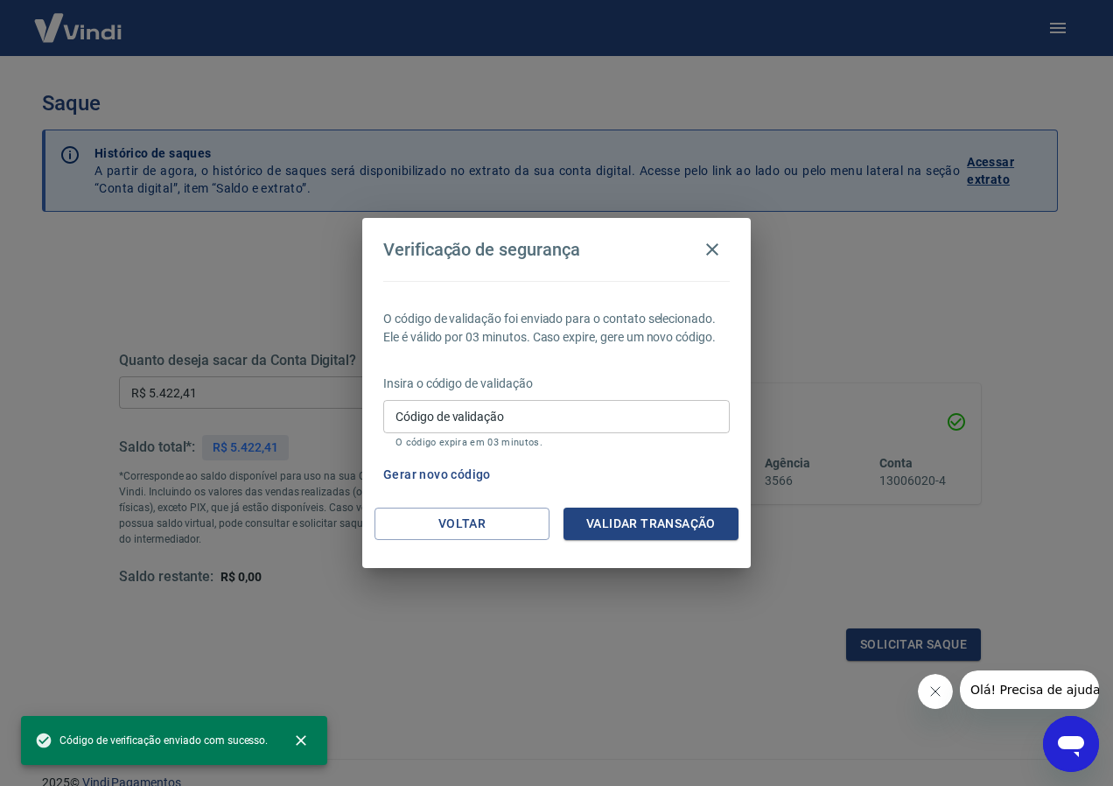
click at [488, 410] on input "Código de validação" at bounding box center [556, 416] width 347 height 32
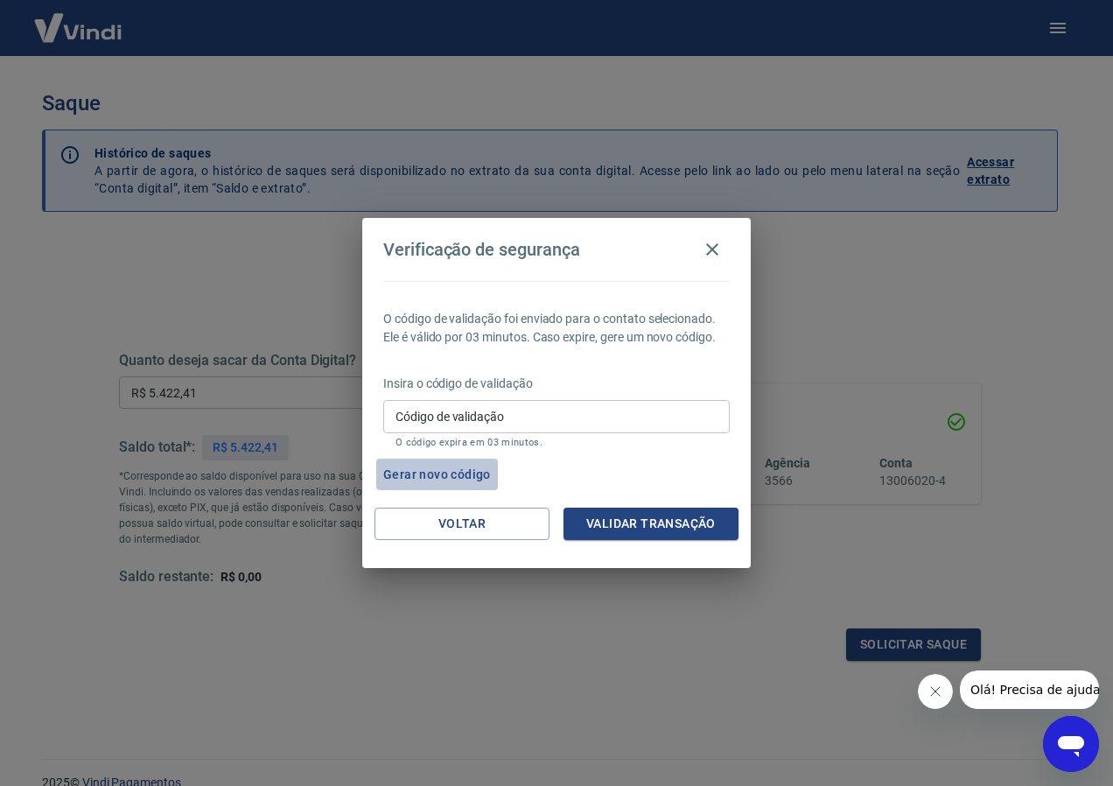
click at [456, 468] on button "Gerar novo código" at bounding box center [437, 475] width 122 height 32
click at [479, 425] on input "Código de validação" at bounding box center [556, 416] width 347 height 32
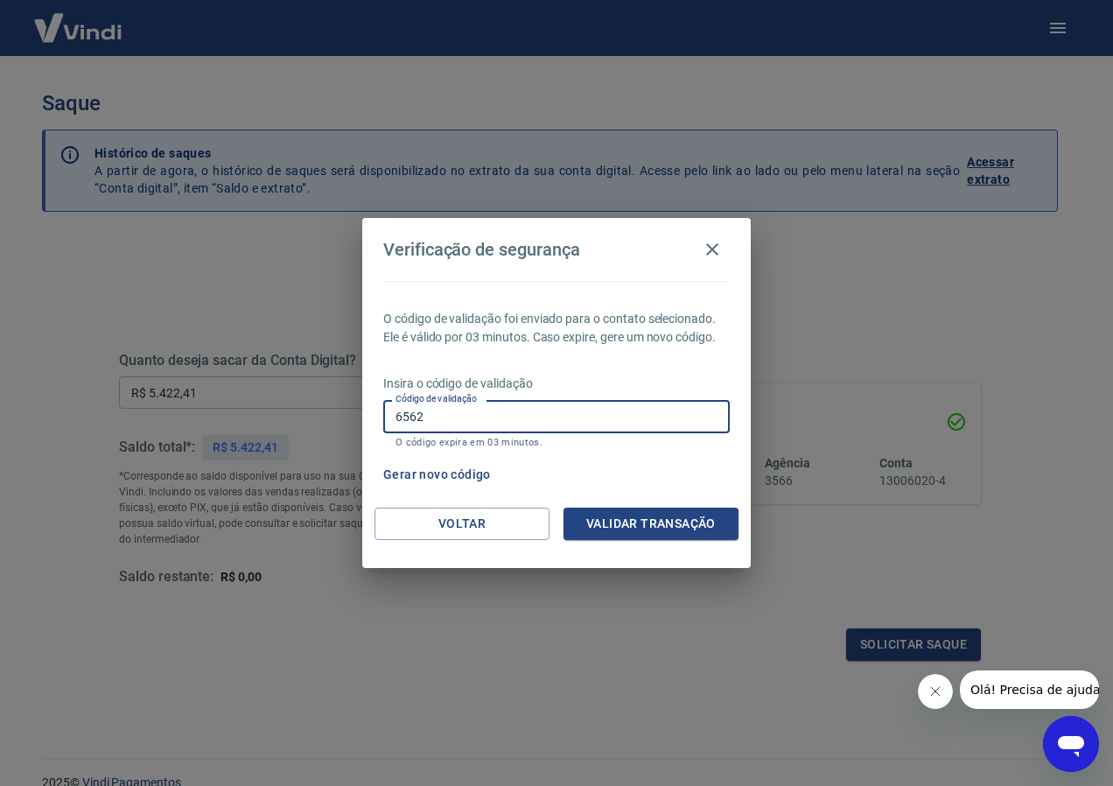
drag, startPoint x: 420, startPoint y: 432, endPoint x: 280, endPoint y: 447, distance: 140.8
click at [280, 447] on div "Verificação de segurança O código de validação foi enviado para o contato selec…" at bounding box center [556, 393] width 1113 height 786
type input "374856"
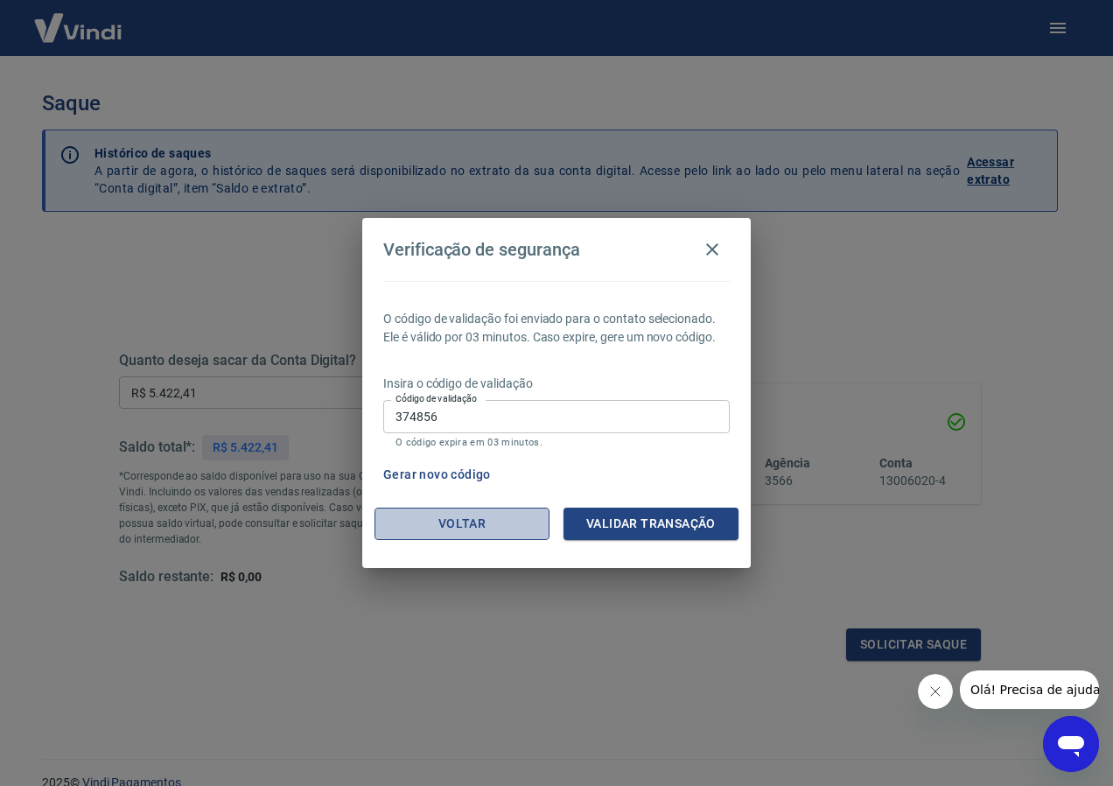
click at [530, 515] on button "Voltar" at bounding box center [462, 524] width 175 height 32
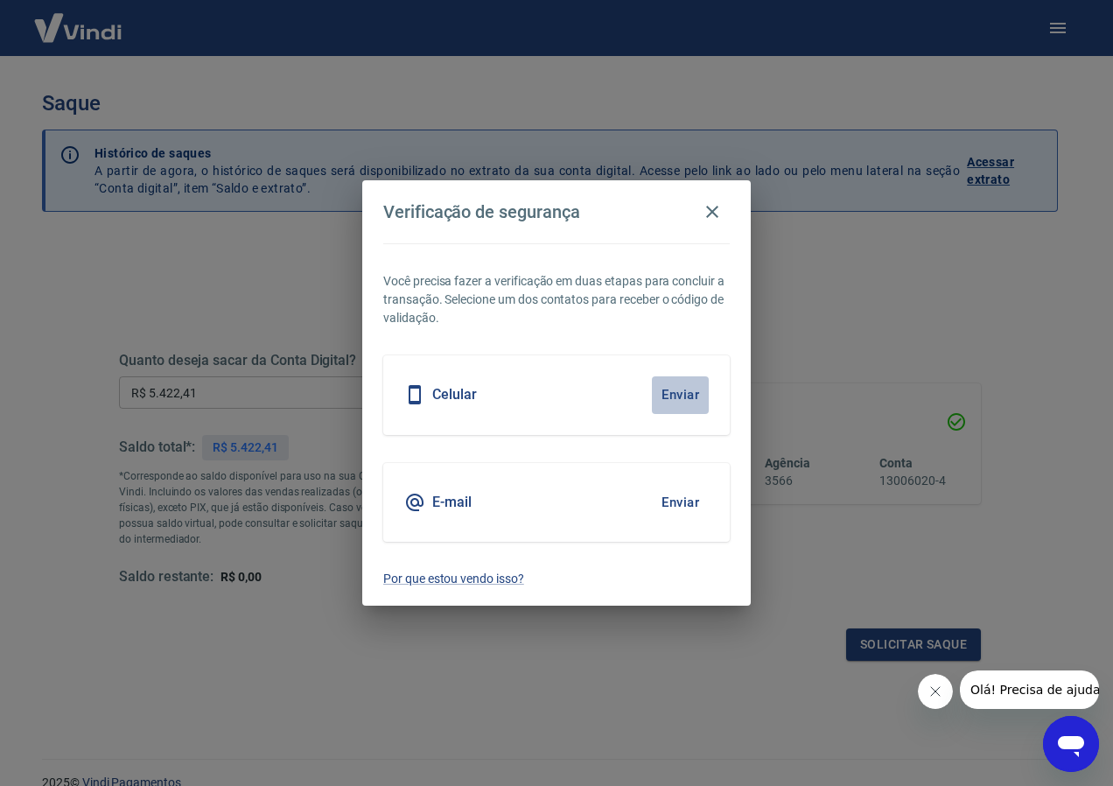
click at [687, 393] on button "Enviar" at bounding box center [680, 394] width 57 height 37
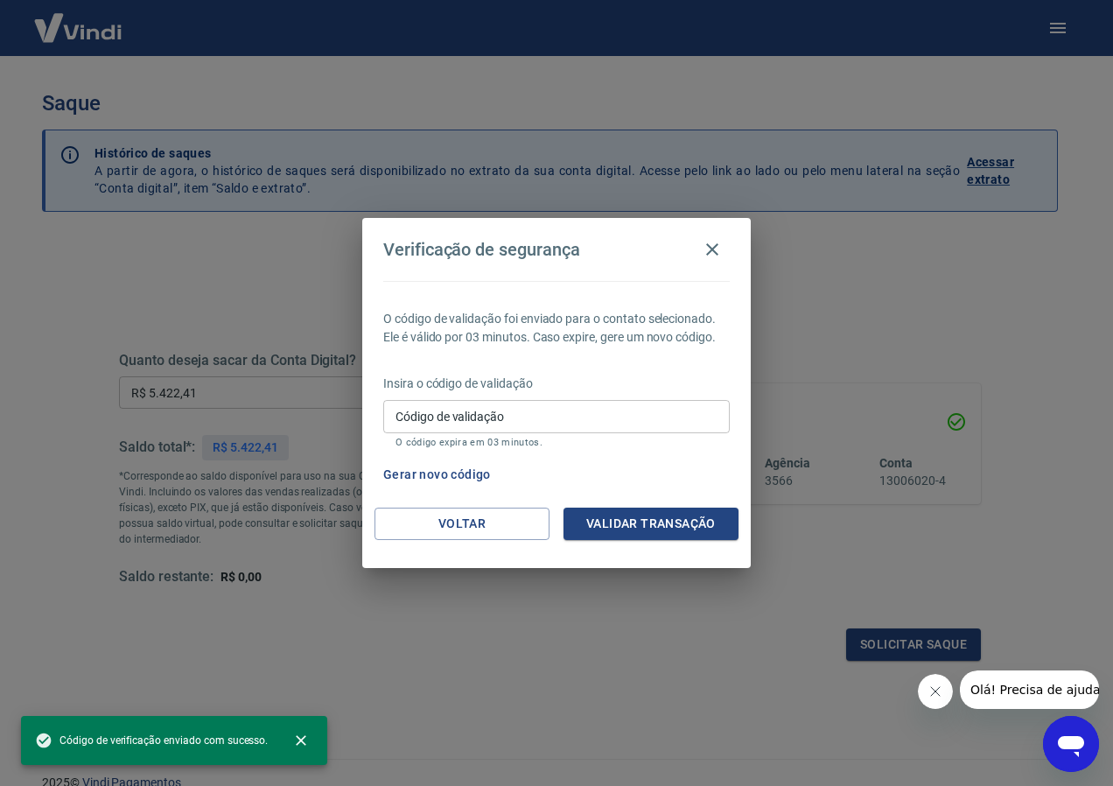
click at [453, 411] on input "Código de validação" at bounding box center [556, 416] width 347 height 32
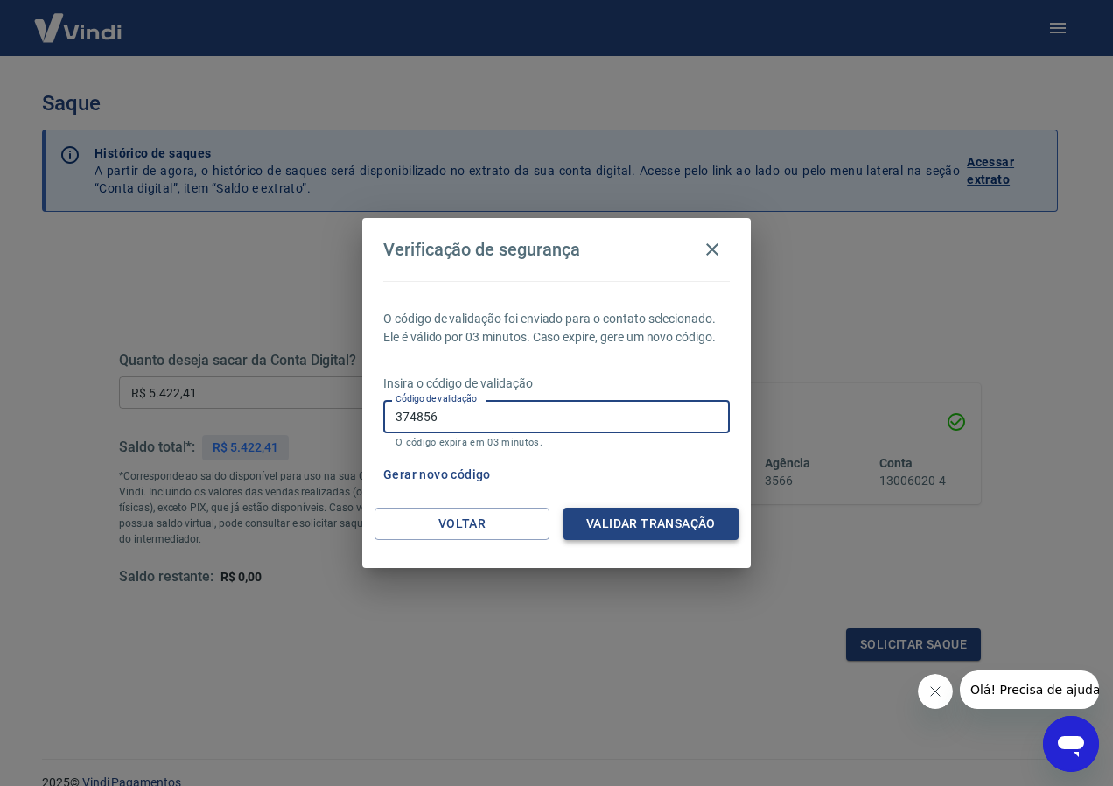
type input "374856"
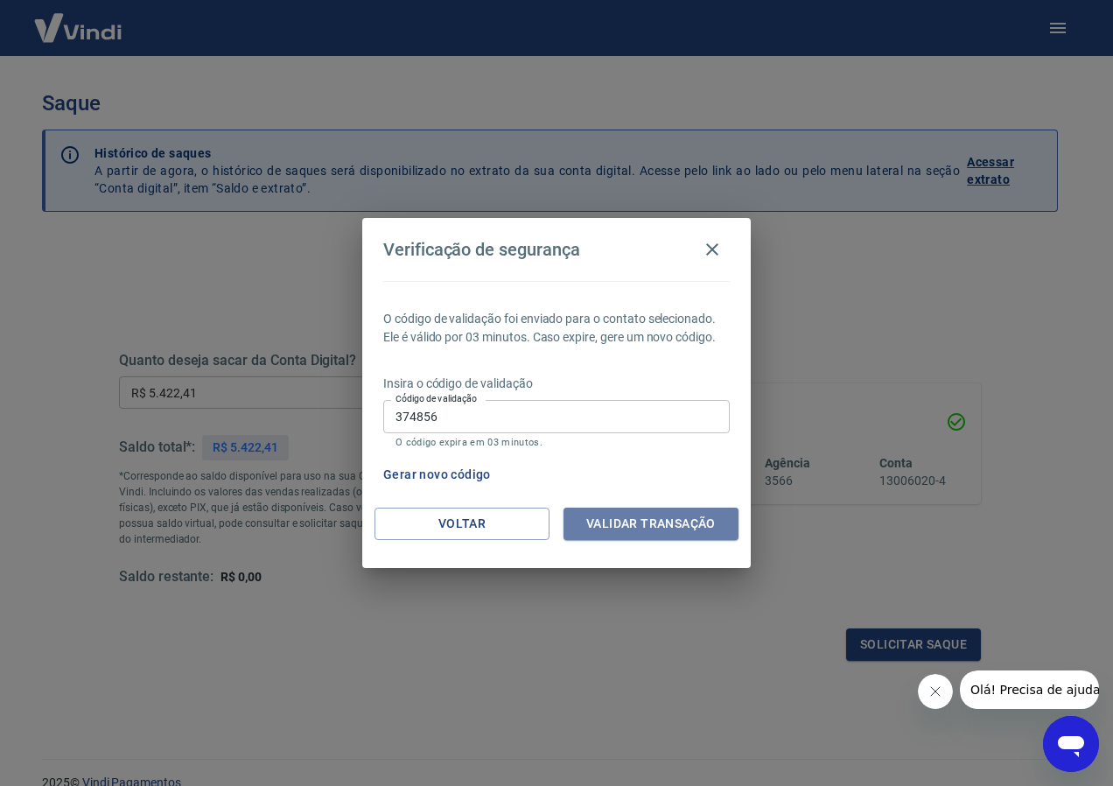
click at [605, 513] on button "Validar transação" at bounding box center [651, 524] width 175 height 32
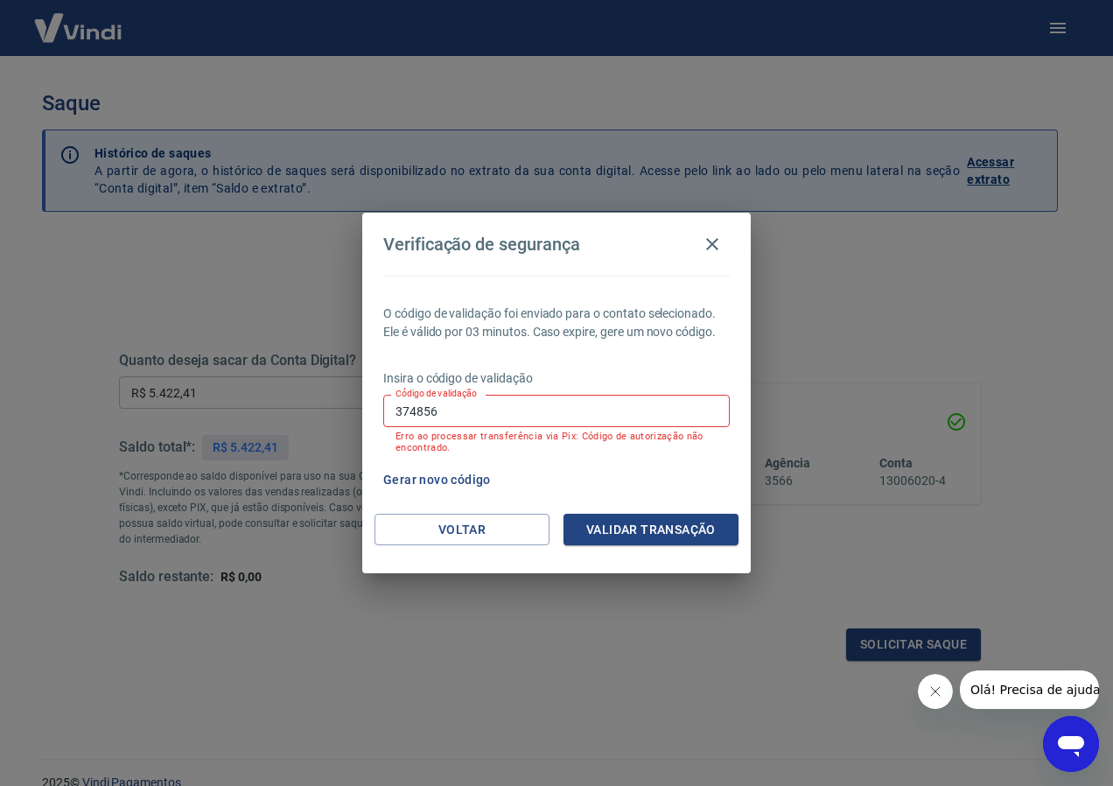
drag, startPoint x: 494, startPoint y: 409, endPoint x: 303, endPoint y: 442, distance: 193.7
click at [303, 442] on div "Verificação de segurança O código de validação foi enviado para o contato selec…" at bounding box center [556, 393] width 1113 height 786
drag, startPoint x: 436, startPoint y: 418, endPoint x: 375, endPoint y: 420, distance: 61.3
click at [375, 420] on div "O código de validação foi enviado para o contato selecionado. Ele é válido por …" at bounding box center [556, 395] width 389 height 238
click at [614, 531] on button "Validar transação" at bounding box center [651, 530] width 175 height 32
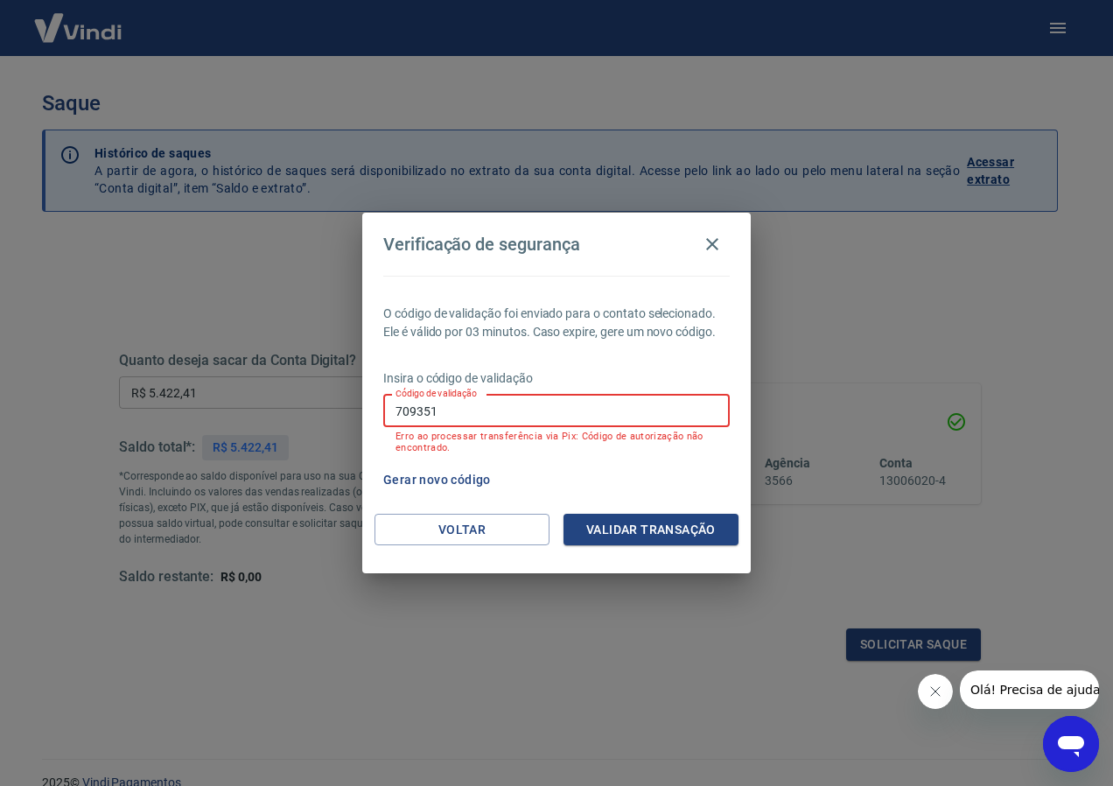
drag, startPoint x: 446, startPoint y: 408, endPoint x: 169, endPoint y: 430, distance: 278.3
click at [169, 430] on div "Verificação de segurança O código de validação foi enviado para o contato selec…" at bounding box center [556, 393] width 1113 height 786
type input "697149"
click at [657, 525] on button "Validar transação" at bounding box center [651, 530] width 175 height 32
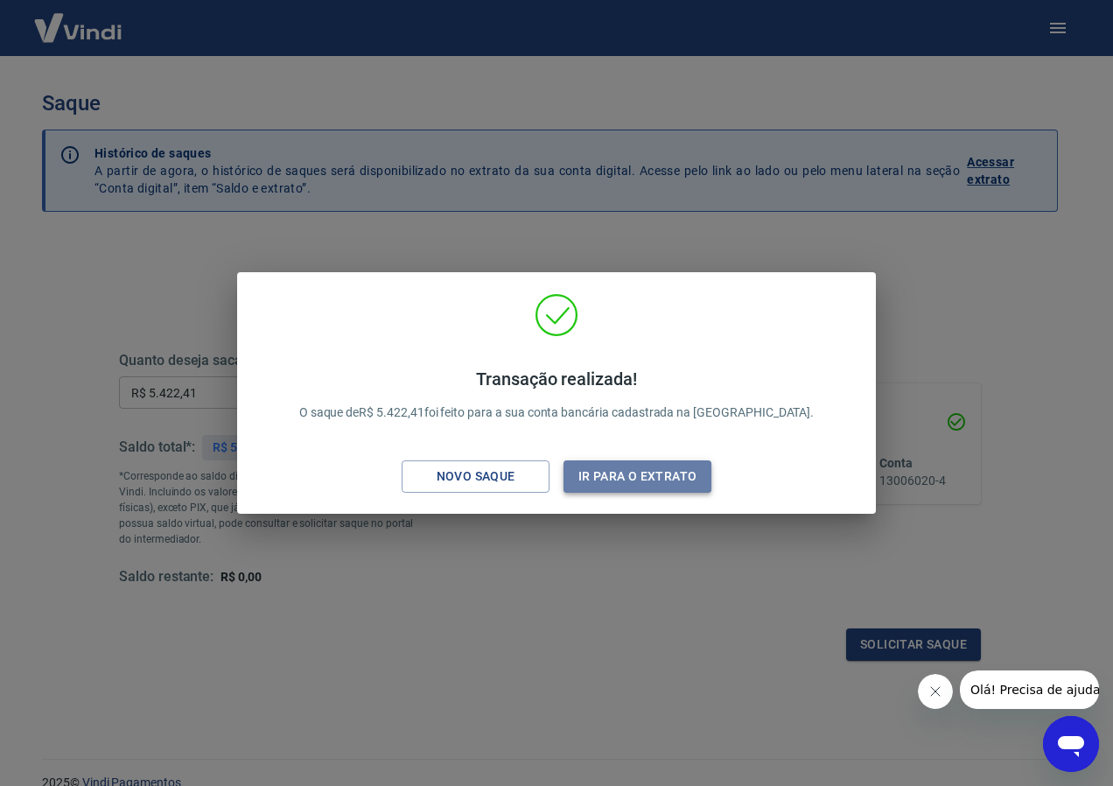
click at [614, 472] on button "Ir para o extrato" at bounding box center [638, 476] width 148 height 32
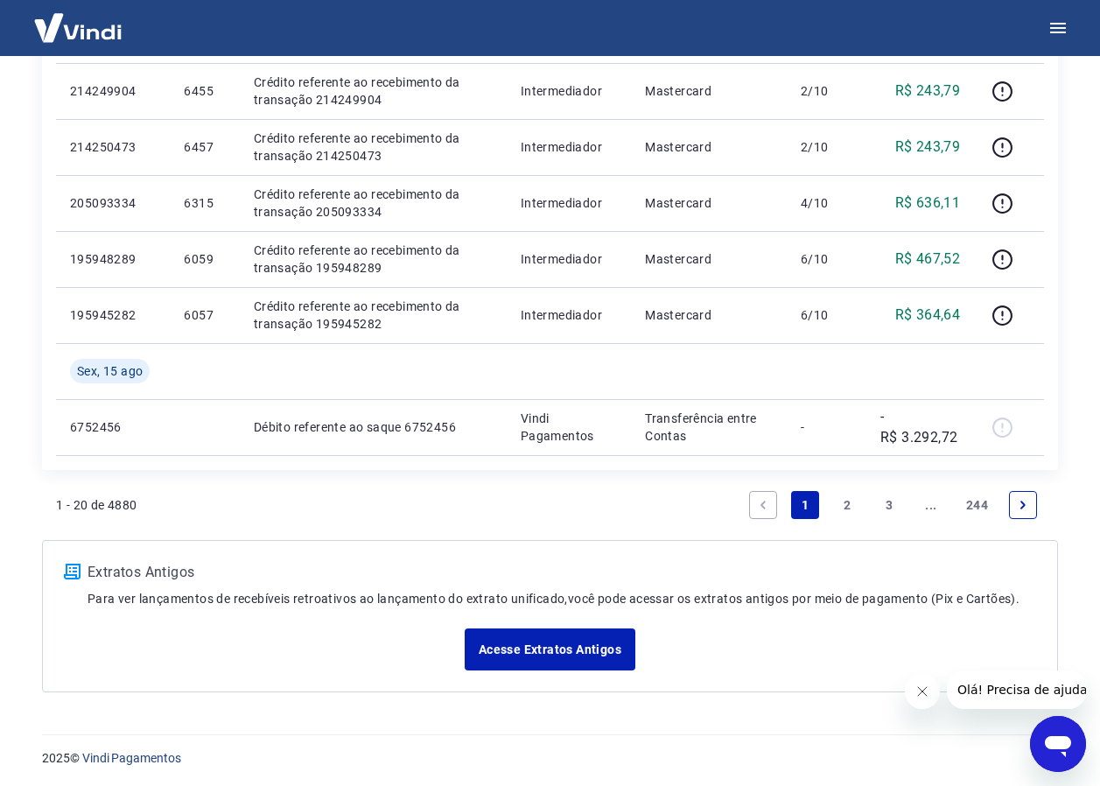
scroll to position [1336, 0]
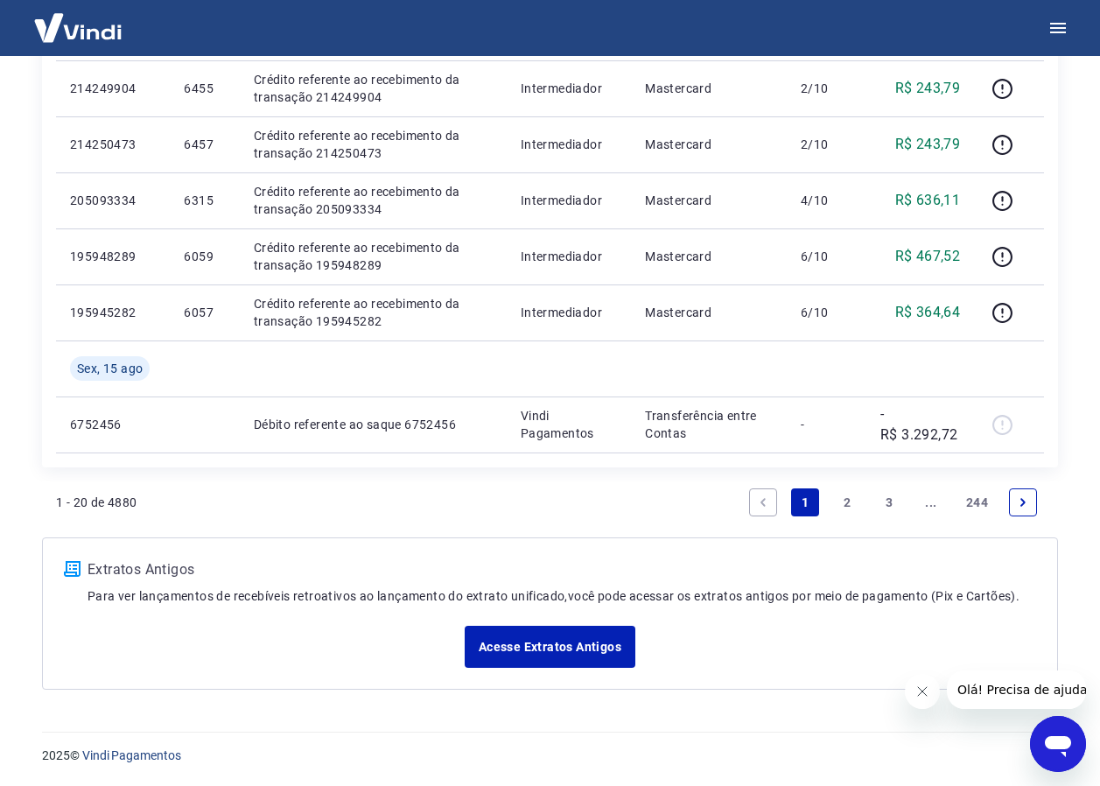
click at [845, 499] on link "2" at bounding box center [847, 502] width 28 height 28
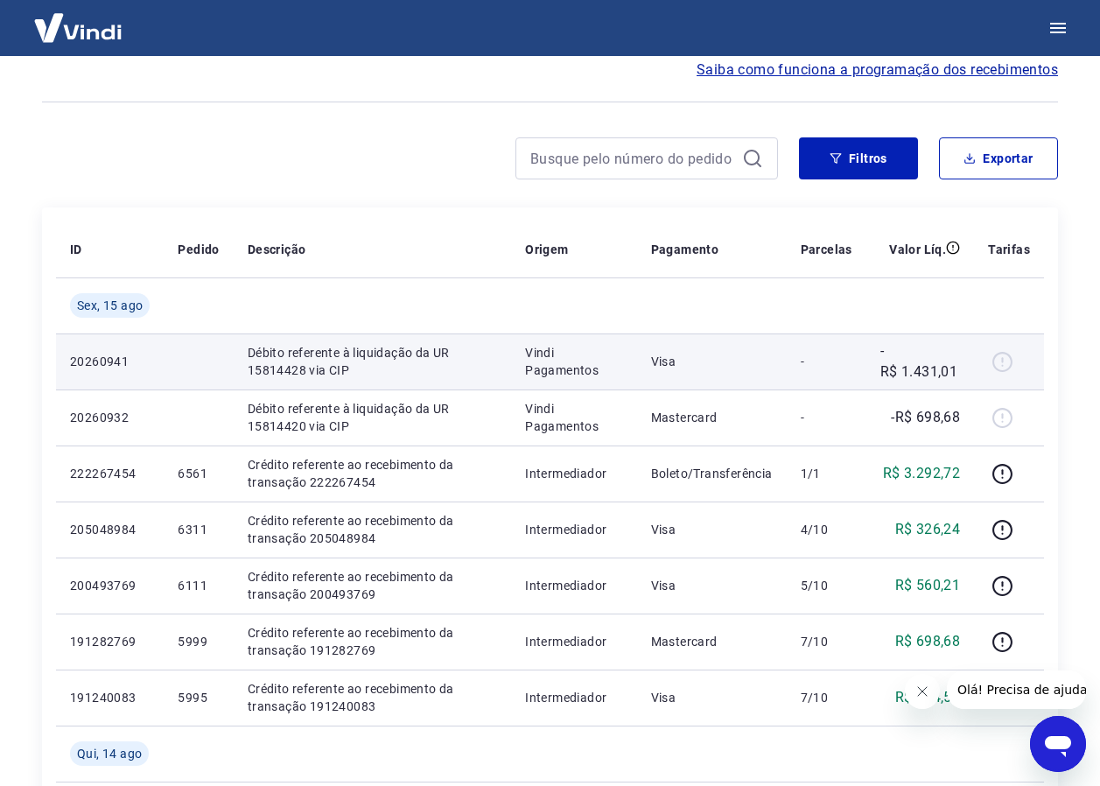
scroll to position [263, 0]
